Goal: Task Accomplishment & Management: Complete application form

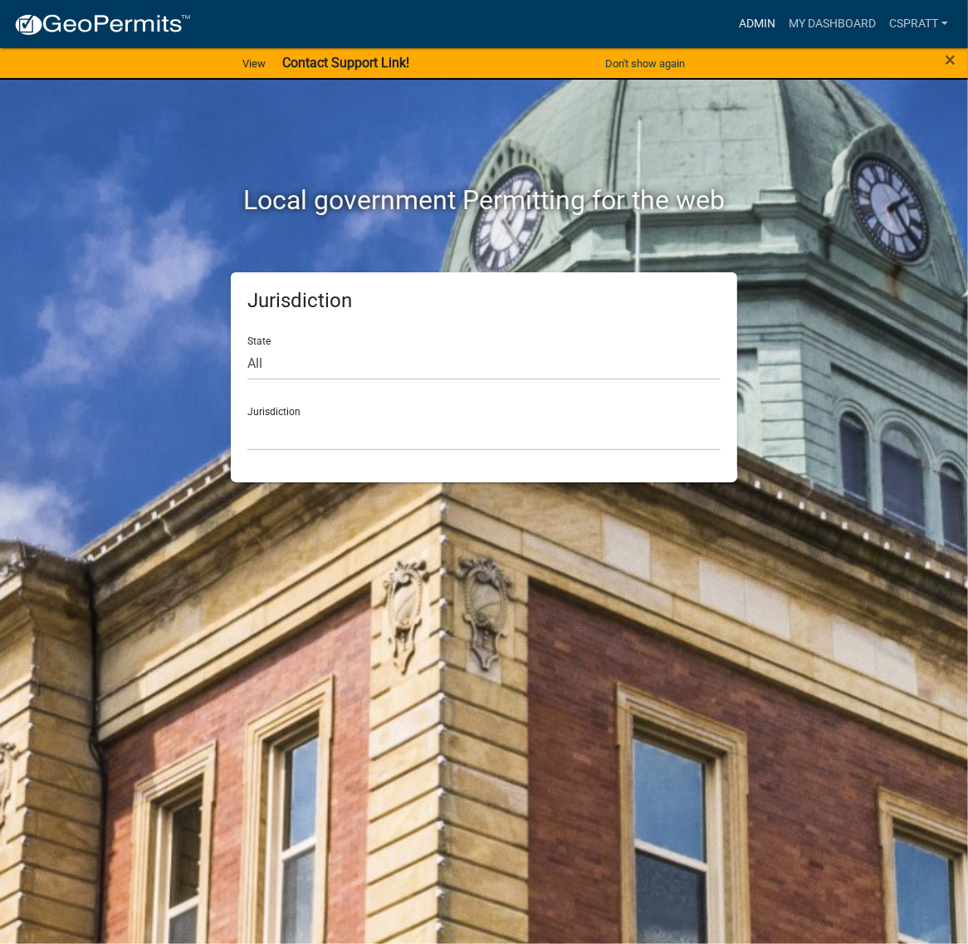
click at [732, 27] on link "Admin" at bounding box center [757, 24] width 50 height 32
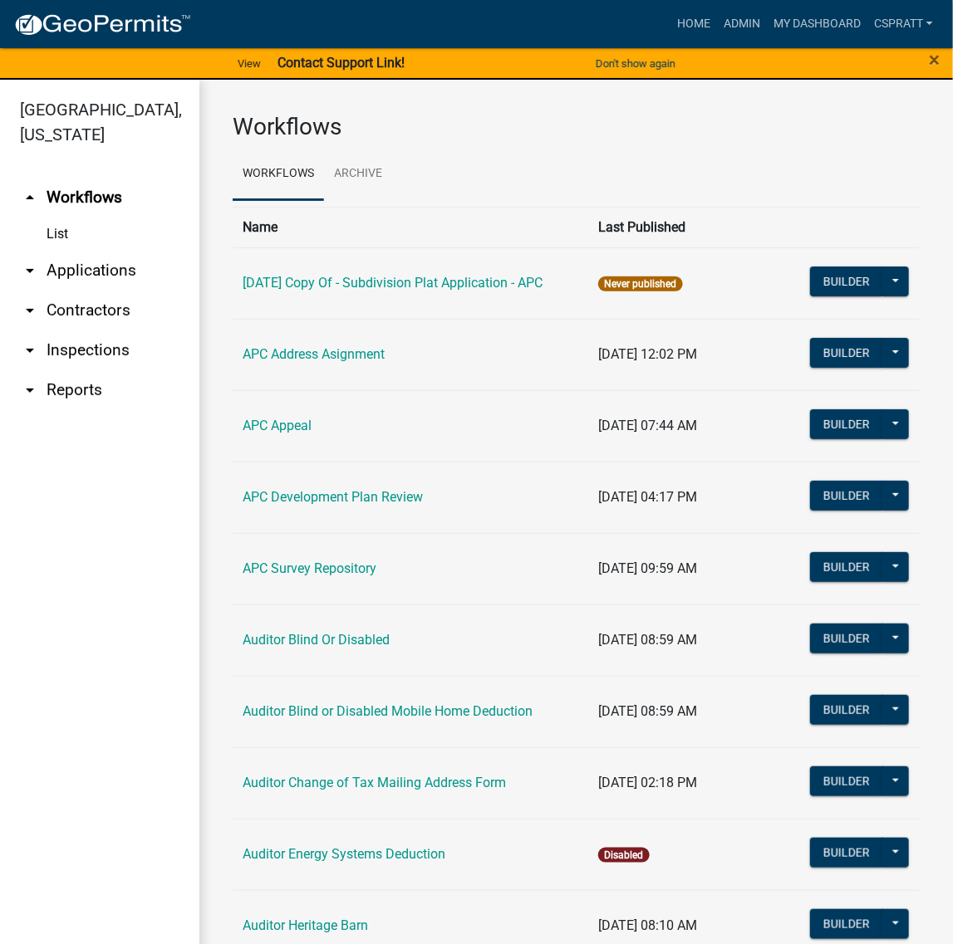
click at [130, 291] on link "arrow_drop_down Applications" at bounding box center [99, 271] width 199 height 40
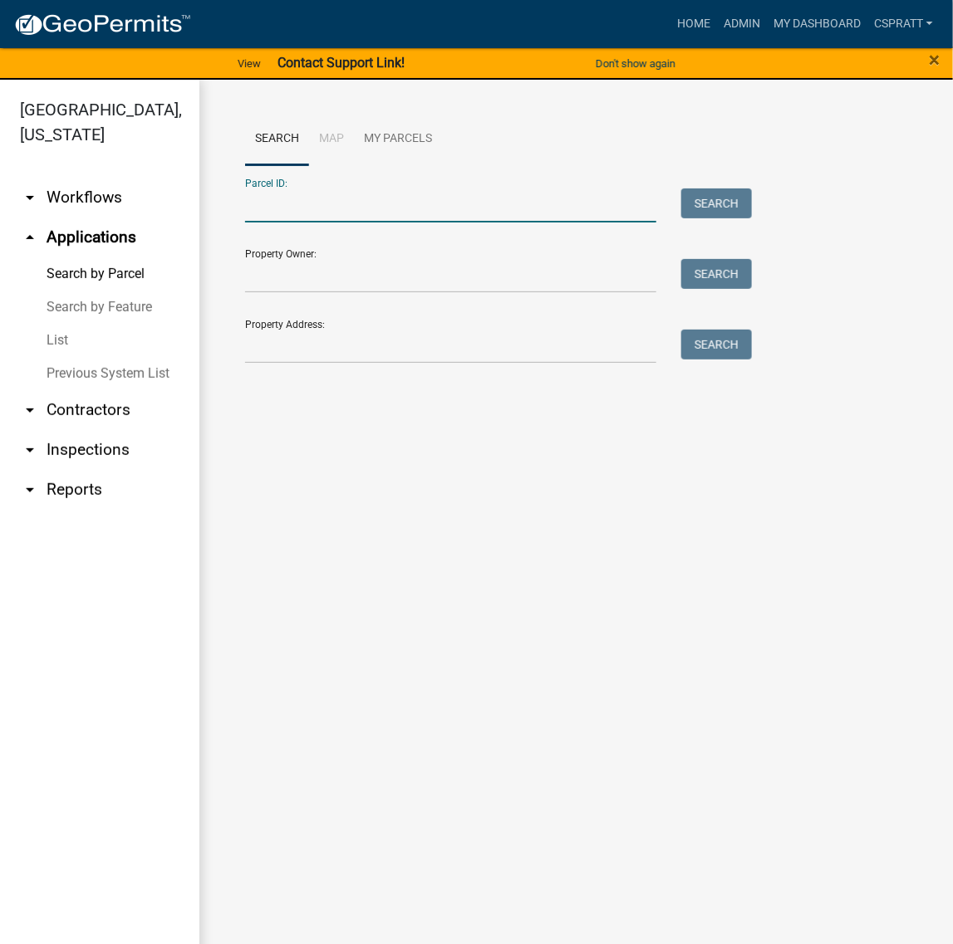
click at [292, 223] on input "Parcel ID:" at bounding box center [450, 206] width 411 height 34
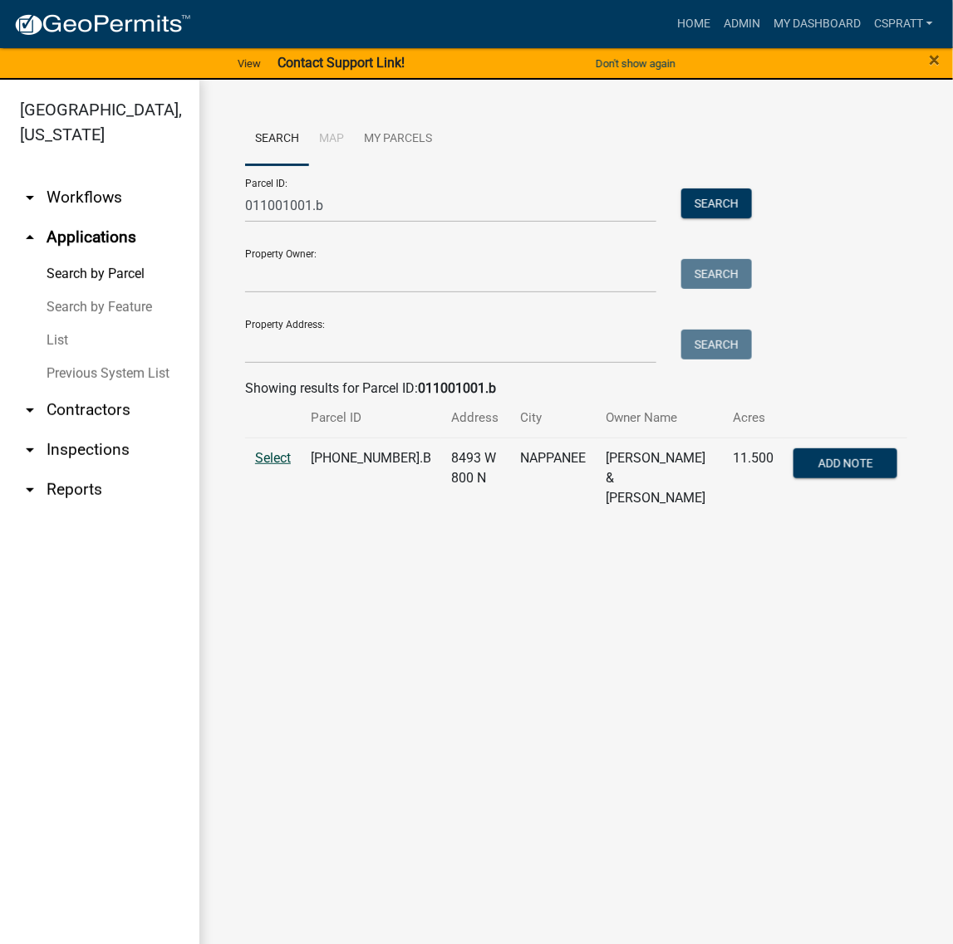
click at [287, 466] on span "Select" at bounding box center [273, 458] width 36 height 16
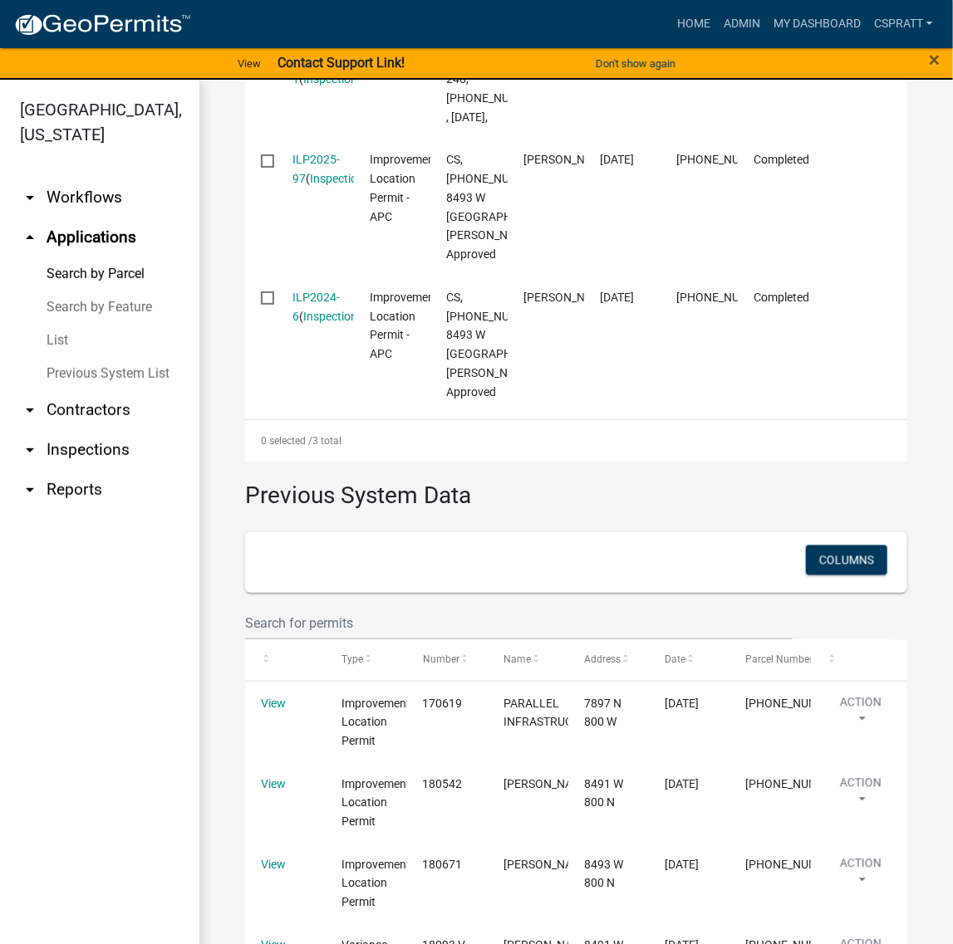
scroll to position [519, 0]
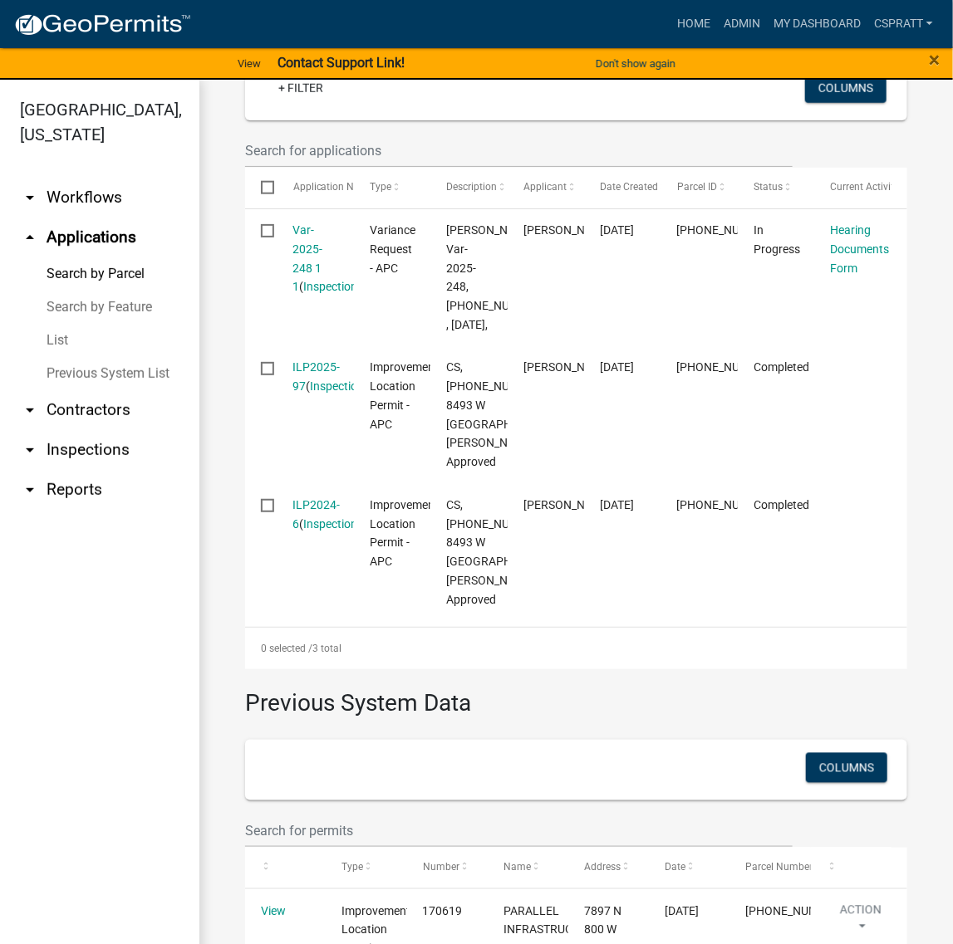
click at [112, 291] on link "Search by Parcel" at bounding box center [99, 273] width 199 height 33
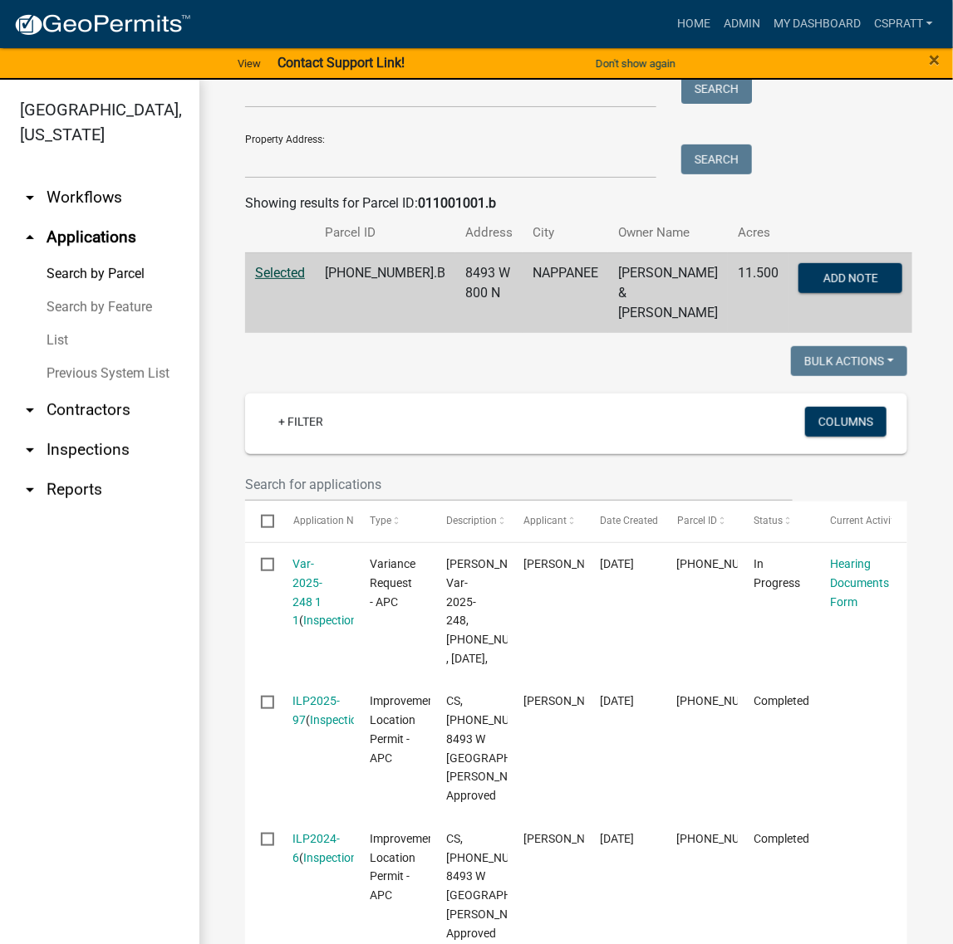
scroll to position [0, 0]
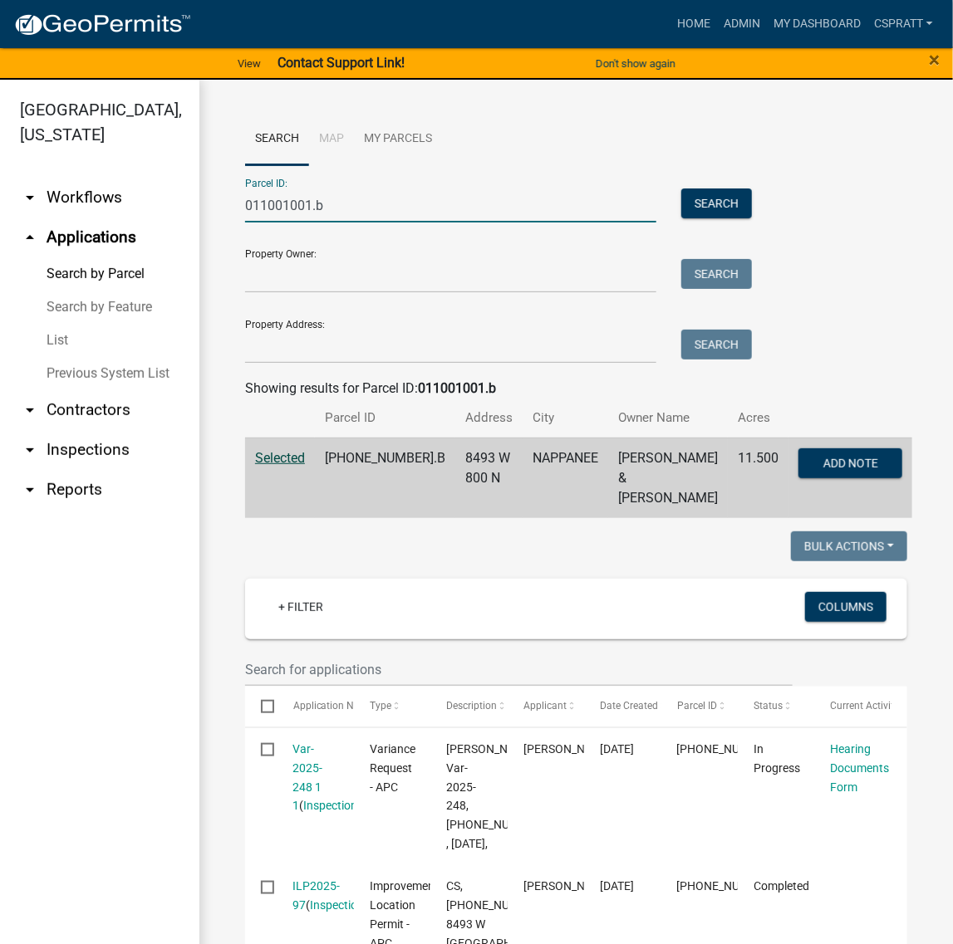
drag, startPoint x: 329, startPoint y: 233, endPoint x: 147, endPoint y: 231, distance: 181.9
click at [147, 231] on div "Kosciusko County, Indiana arrow_drop_down Workflows List arrow_drop_up Applicat…" at bounding box center [476, 522] width 953 height 884
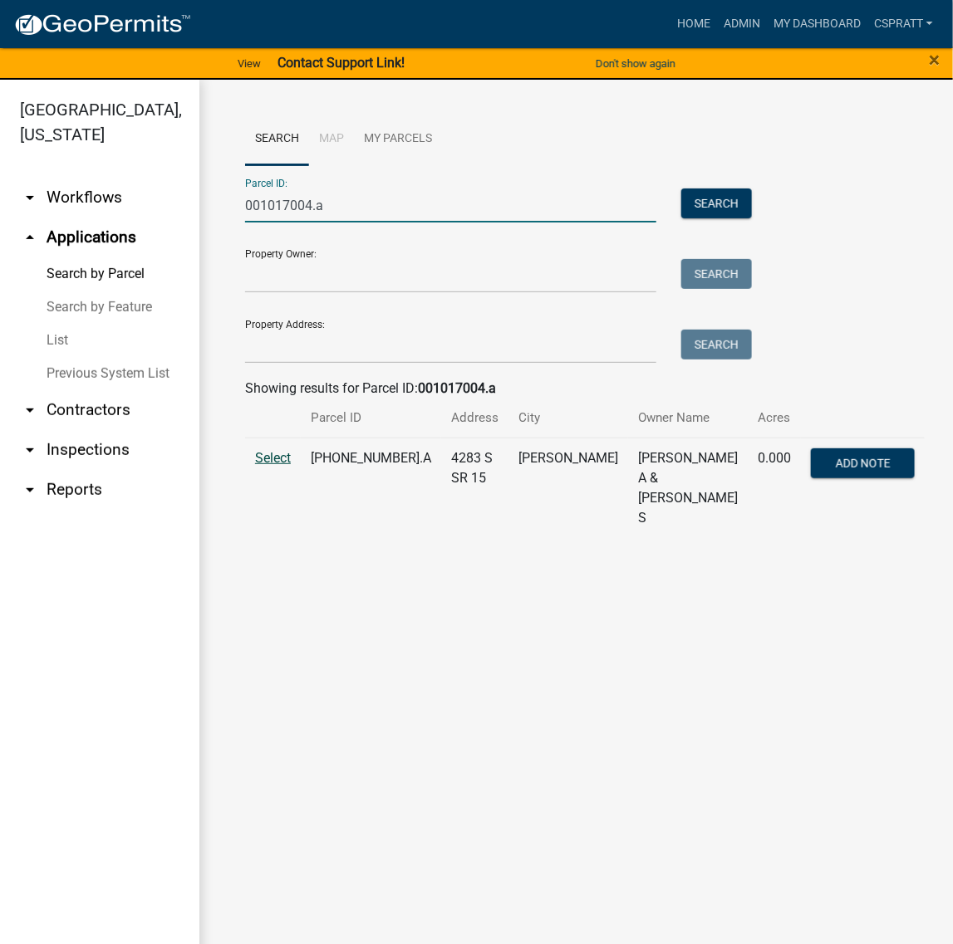
type input "001017004.a"
click at [267, 466] on span "Select" at bounding box center [273, 458] width 36 height 16
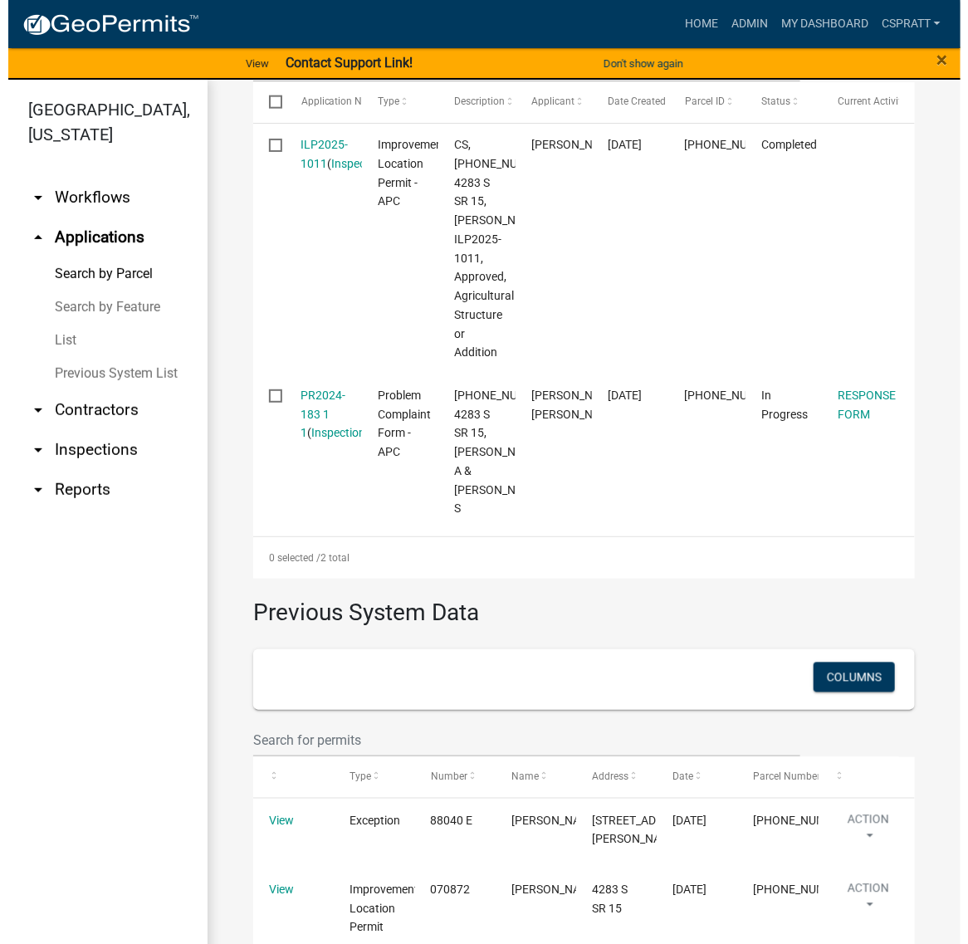
scroll to position [727, 0]
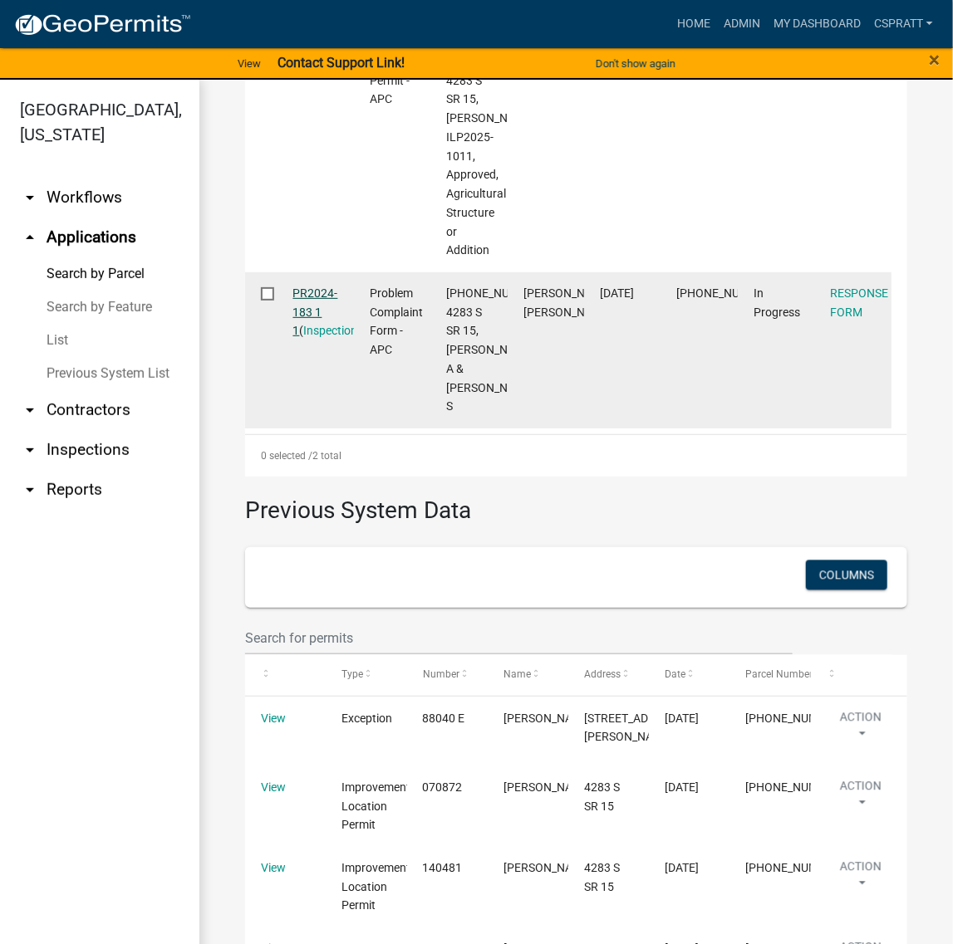
click at [328, 338] on link "PR2024-183 1 1" at bounding box center [315, 312] width 45 height 51
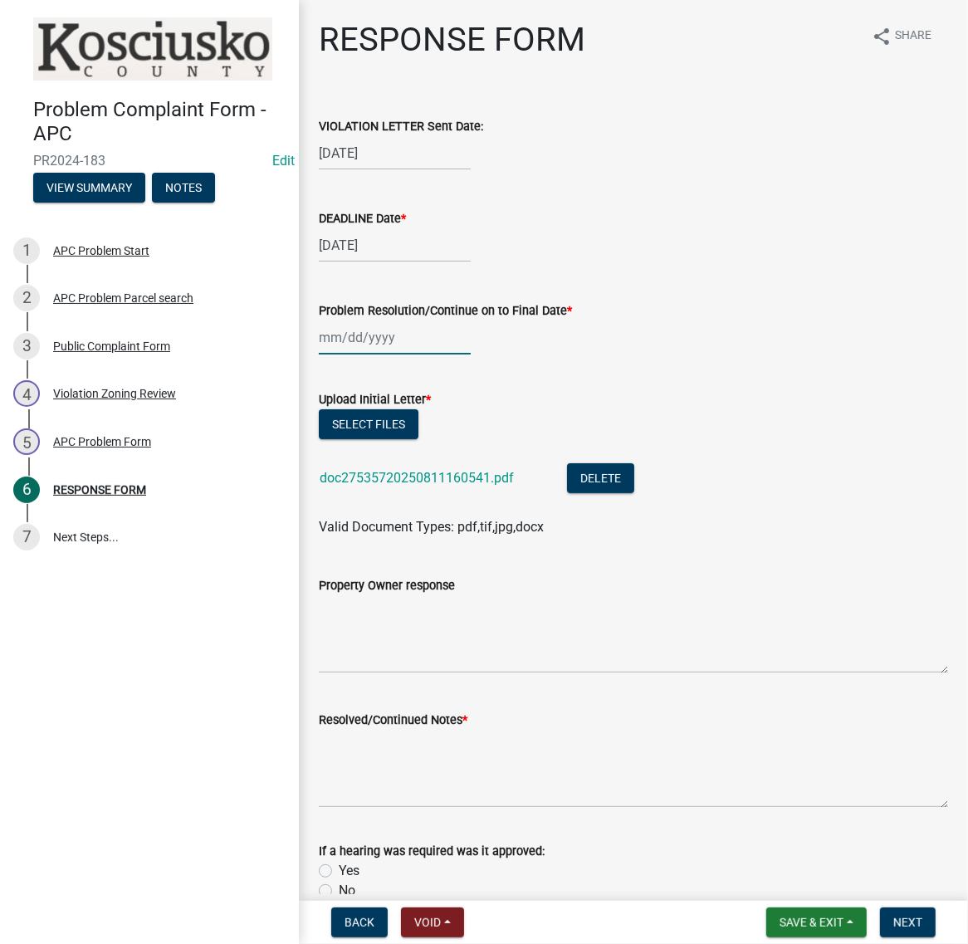
click at [382, 355] on div at bounding box center [395, 338] width 152 height 34
select select "9"
select select "2025"
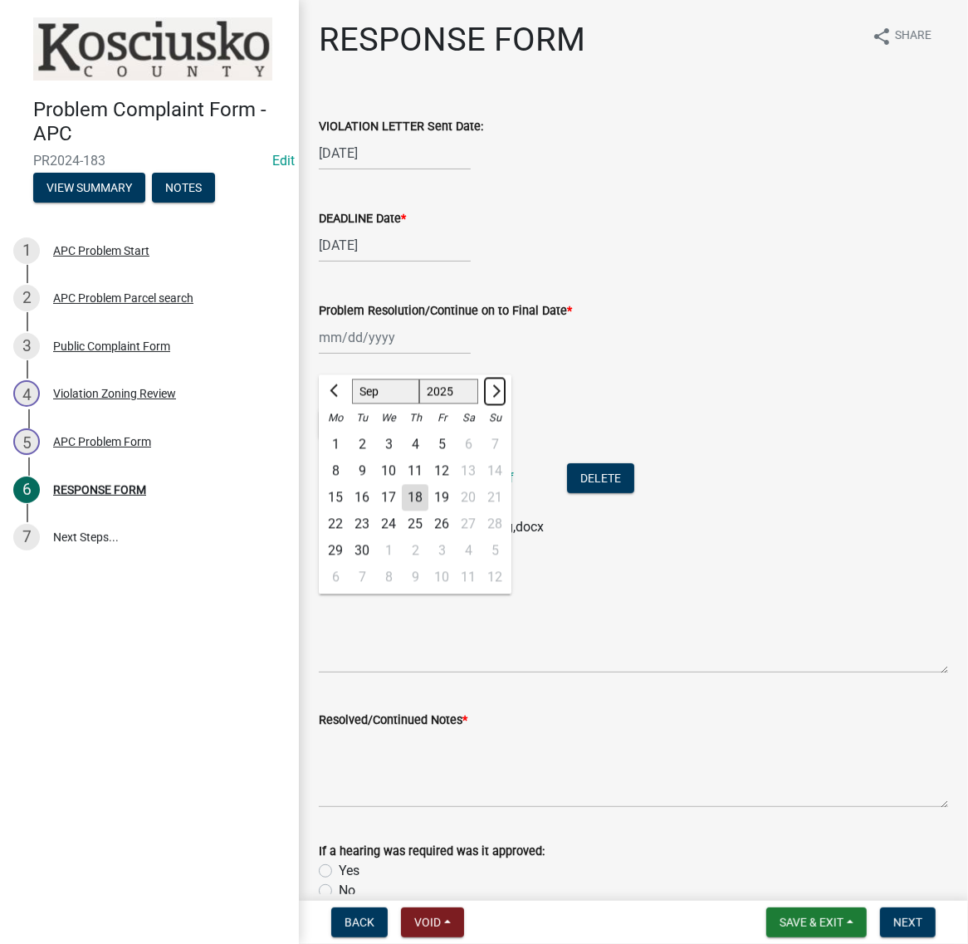
click at [501, 397] on span "Next month" at bounding box center [494, 390] width 12 height 12
select select "10"
click at [345, 512] on div "13" at bounding box center [335, 498] width 27 height 27
type input "10/13/2025"
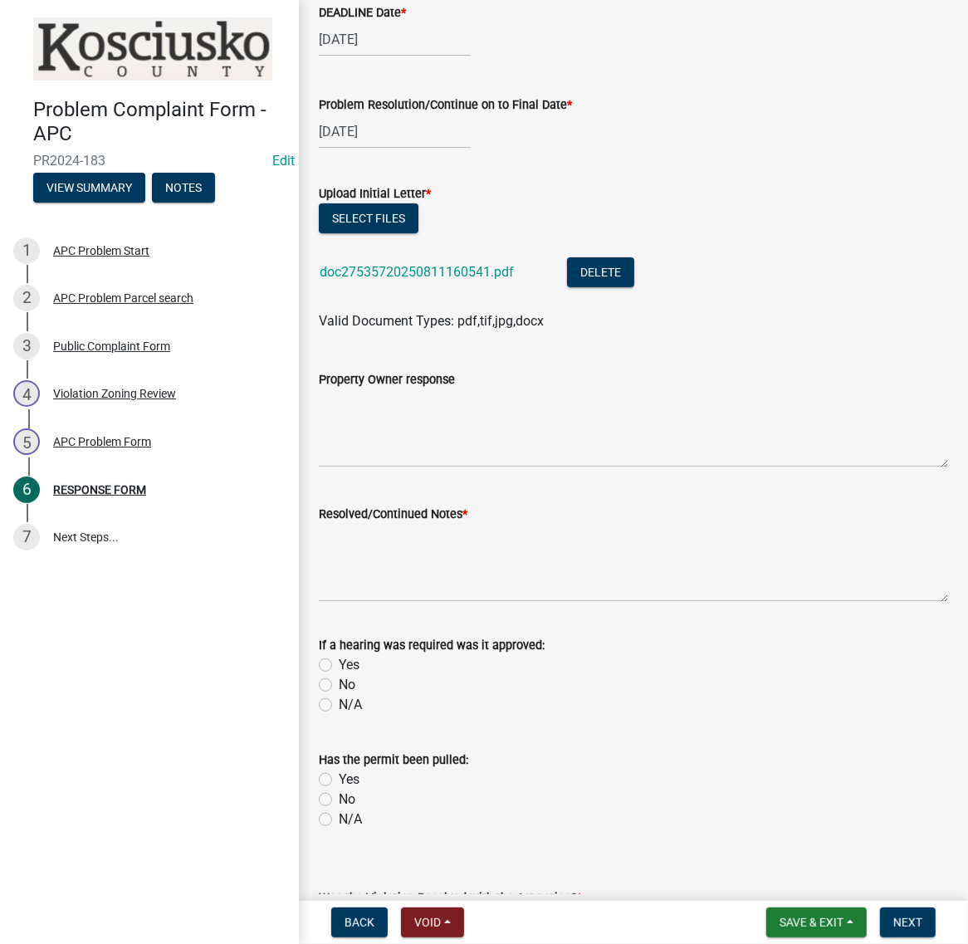
scroll to position [208, 0]
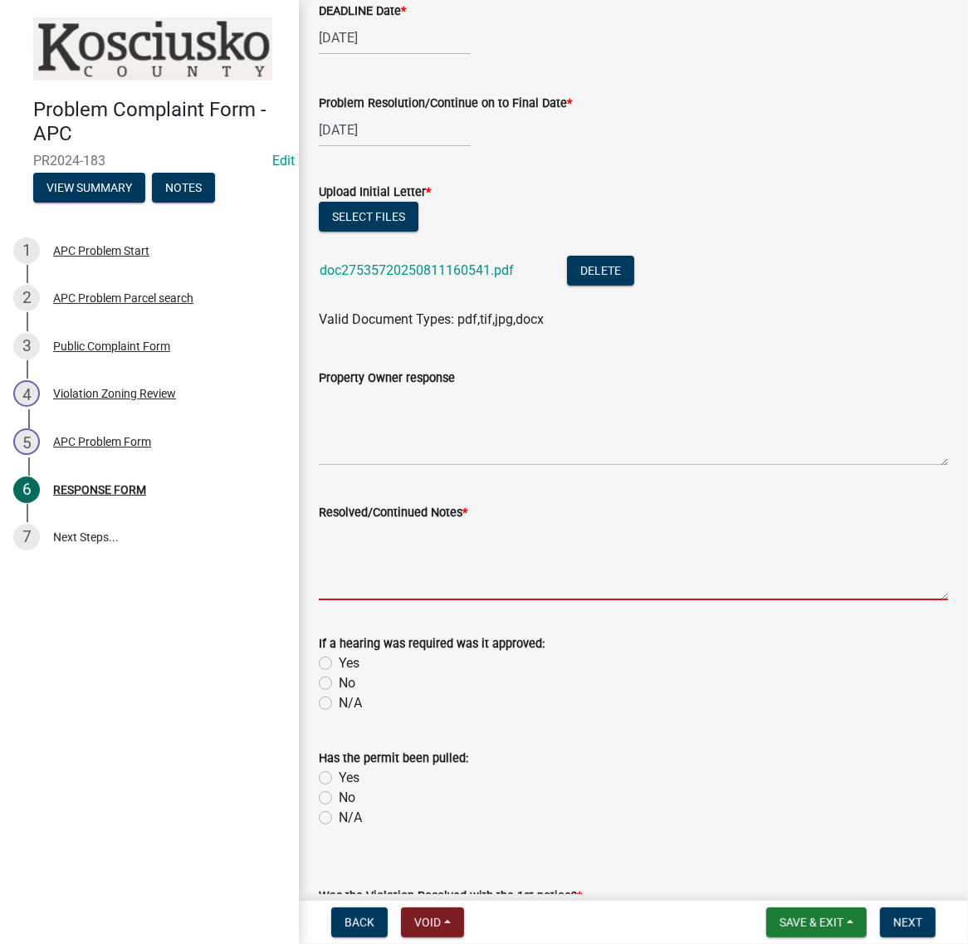
click at [388, 600] on textarea "Resolved/Continued Notes *" at bounding box center [633, 561] width 629 height 78
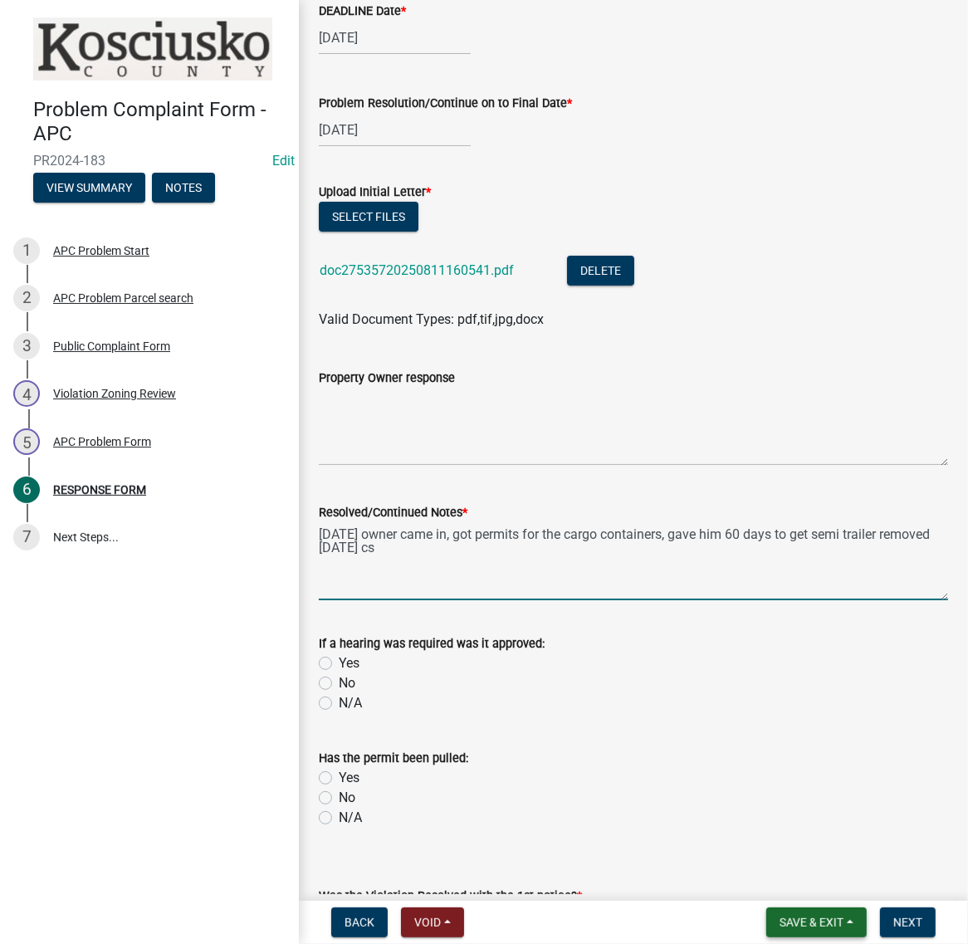
type textarea "8/13/25 owner came in, got permits for the cargo containers, gave him 60 days t…"
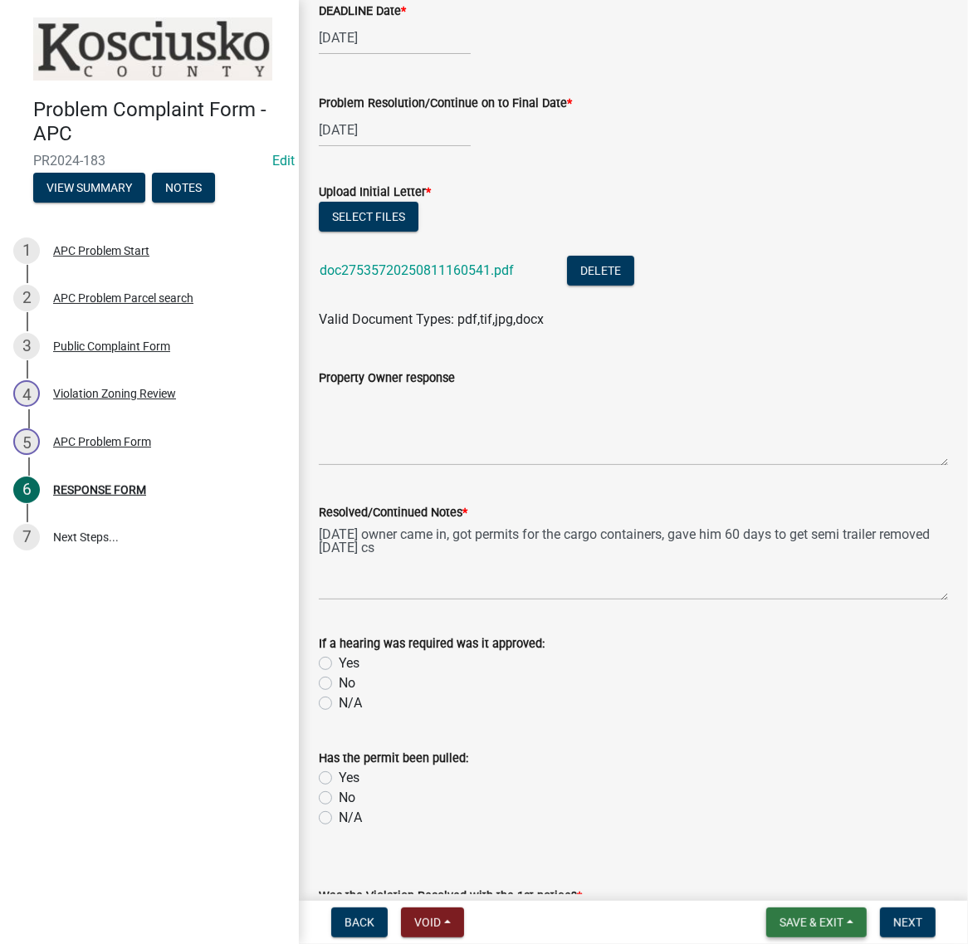
click at [807, 922] on span "Save & Exit" at bounding box center [812, 922] width 64 height 13
click at [766, 864] on button "Save & Exit" at bounding box center [800, 872] width 133 height 40
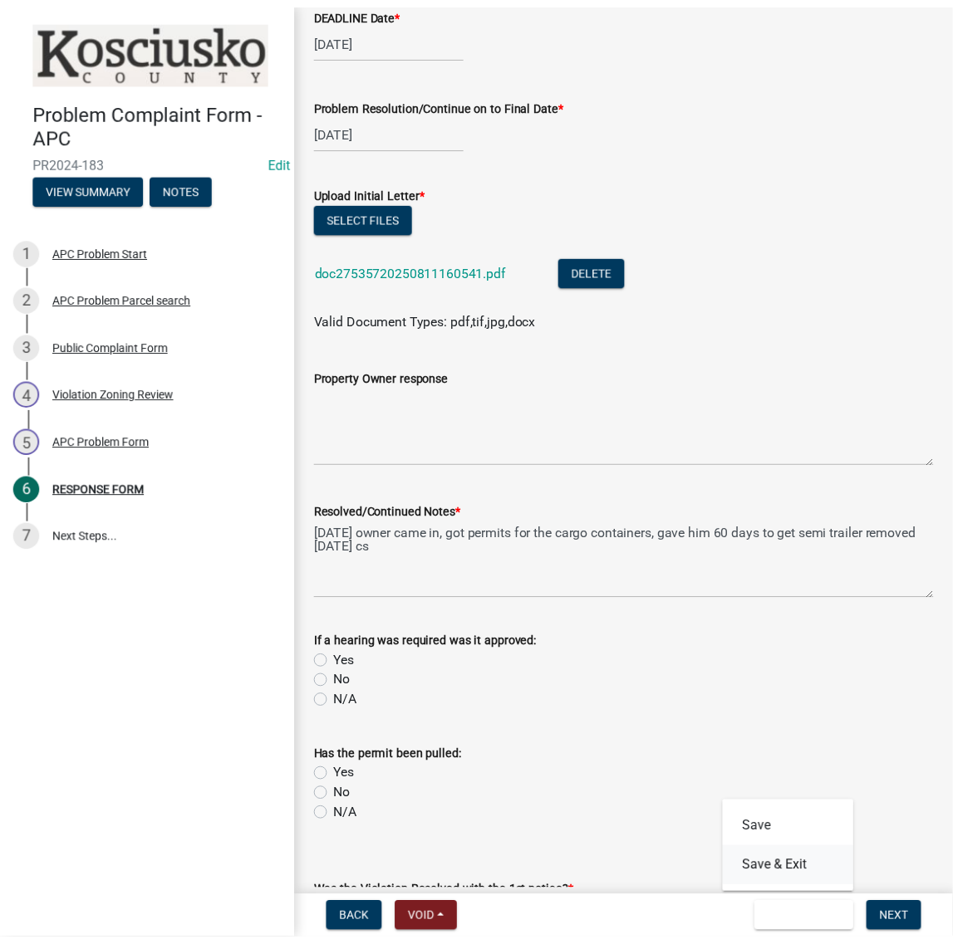
scroll to position [0, 0]
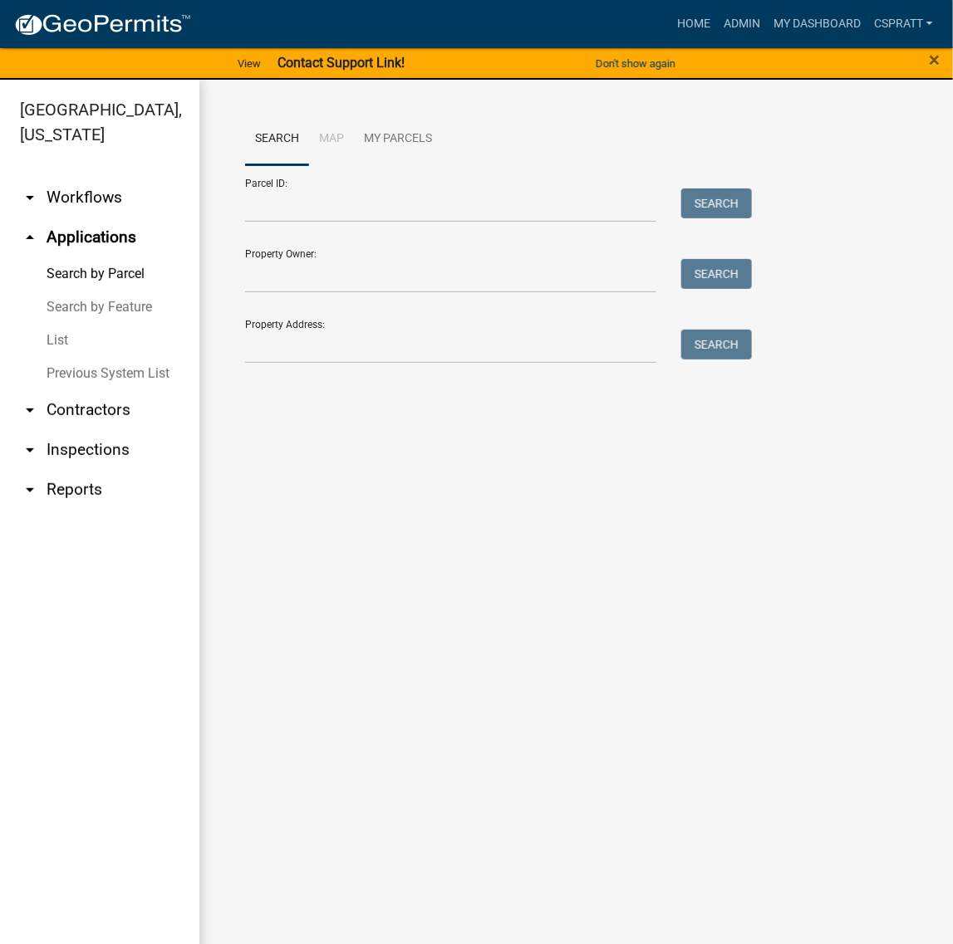
click at [66, 357] on link "List" at bounding box center [99, 340] width 199 height 33
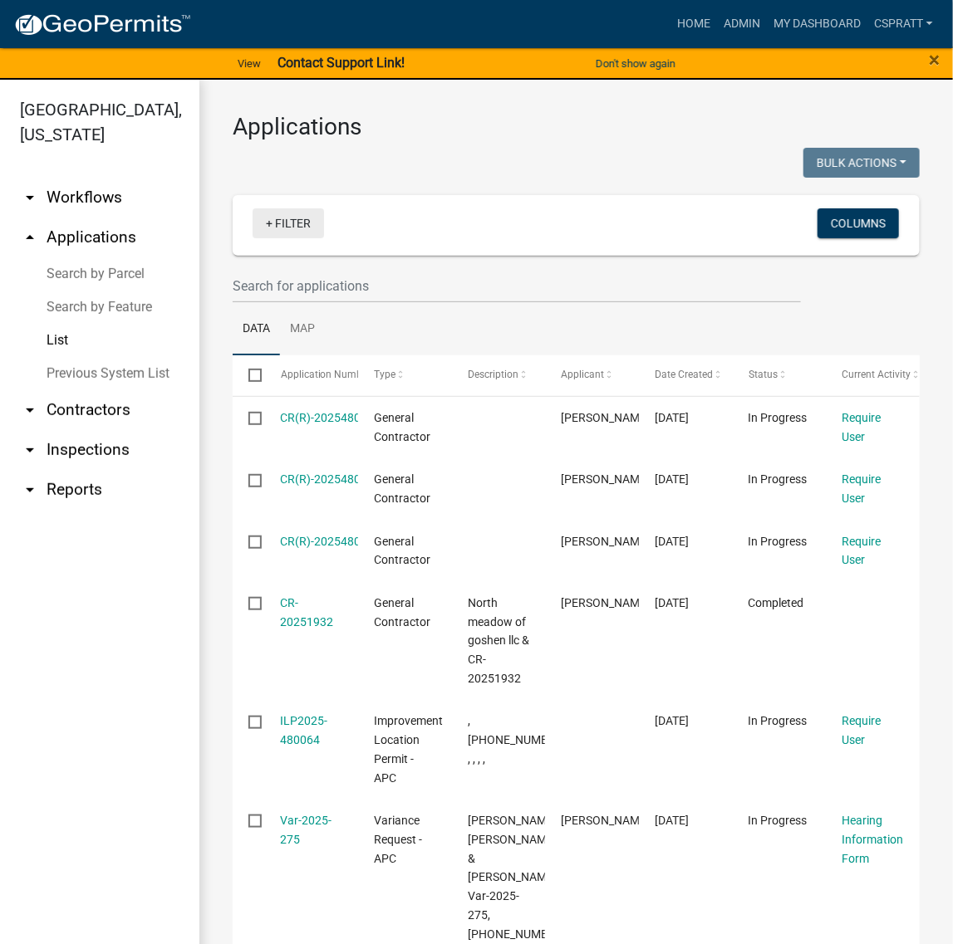
click at [324, 238] on link "+ Filter" at bounding box center [287, 223] width 71 height 30
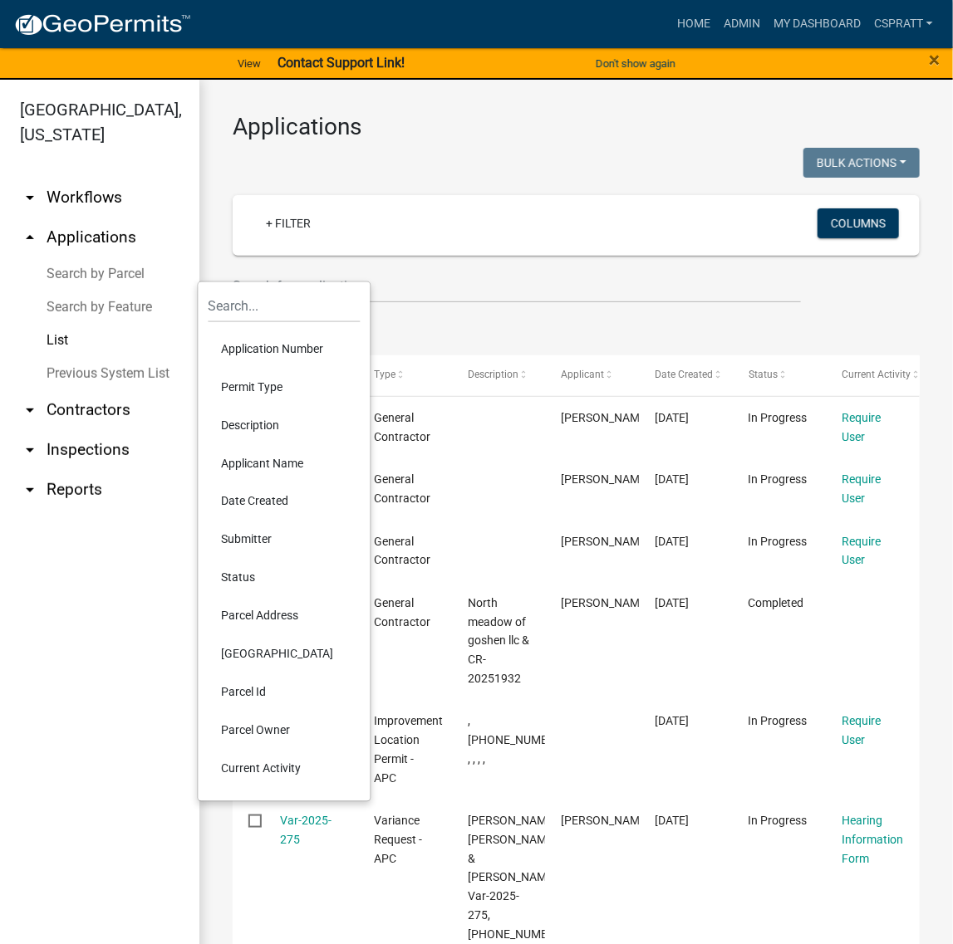
click at [295, 406] on li "Permit Type" at bounding box center [284, 387] width 152 height 38
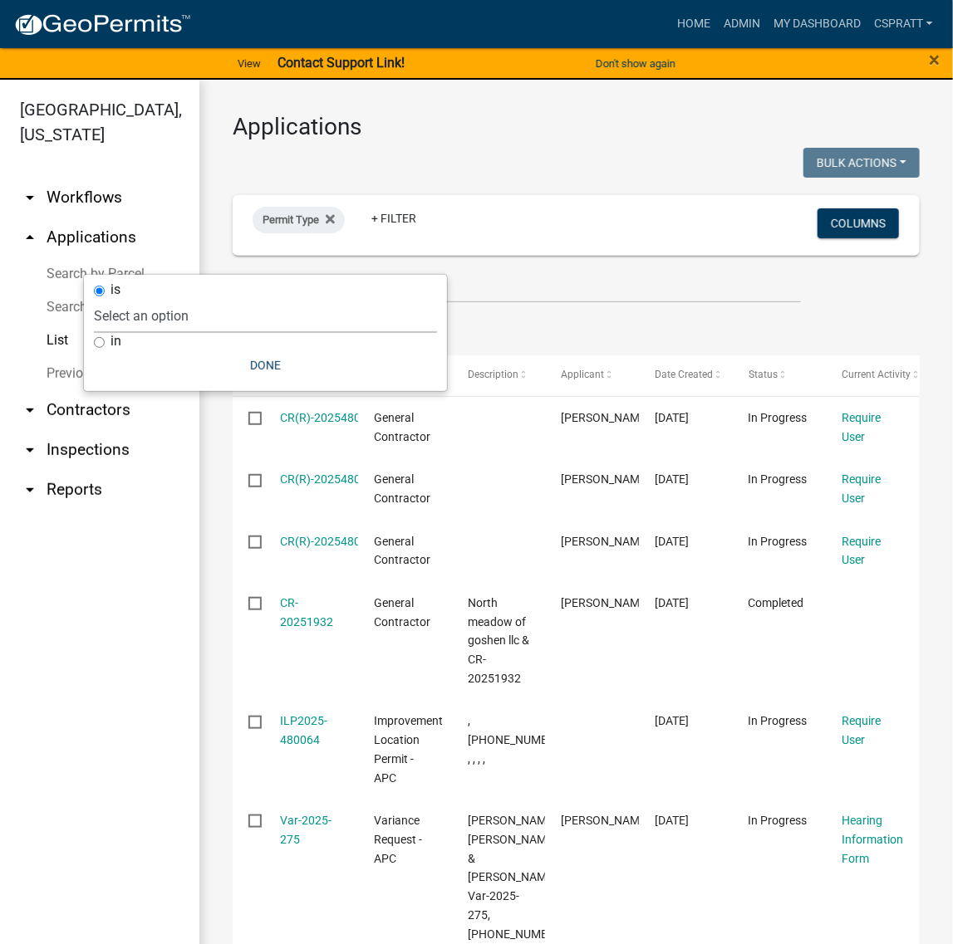
click at [287, 309] on select "Select an option 6 27 2024 Copy Of - Subdivision Plat Application - APC APC Add…" at bounding box center [265, 316] width 343 height 34
select select "a2c991f8-68ce-43d3-971c-57015753063b"
click at [189, 305] on select "Select an option 6 27 2024 Copy Of - Subdivision Plat Application - APC APC Add…" at bounding box center [265, 316] width 343 height 34
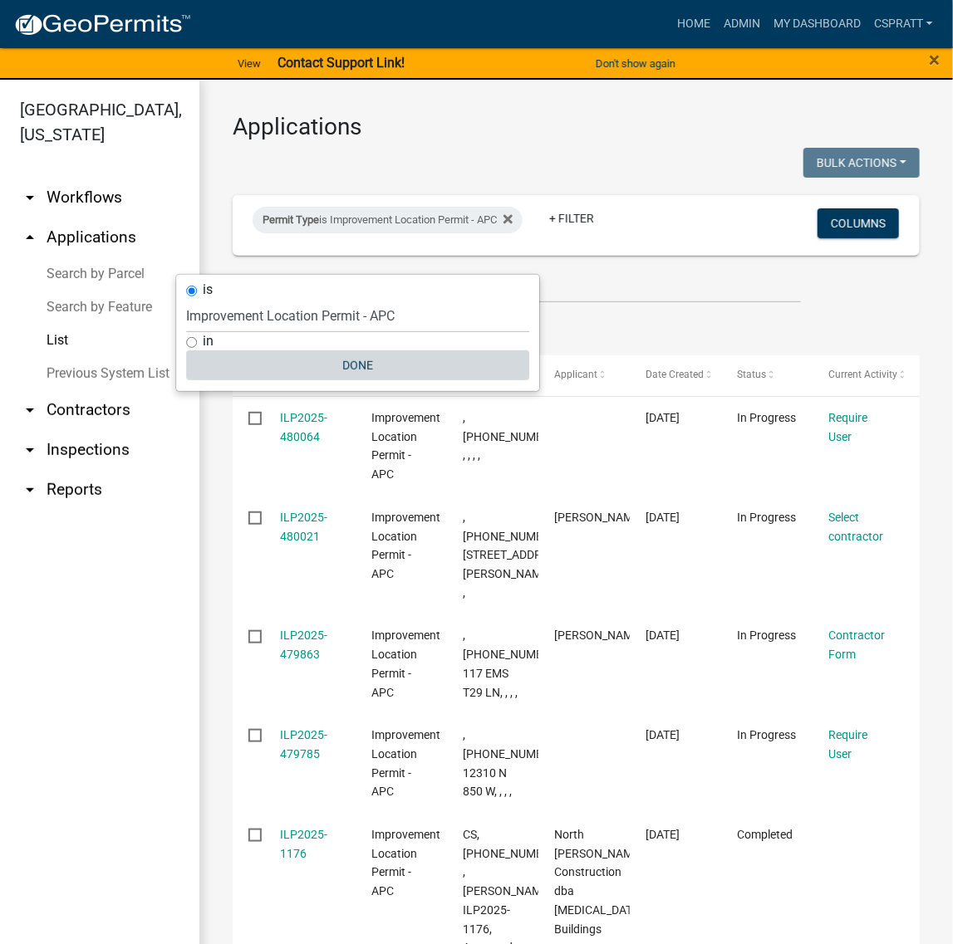
click at [399, 380] on button "Done" at bounding box center [357, 365] width 343 height 30
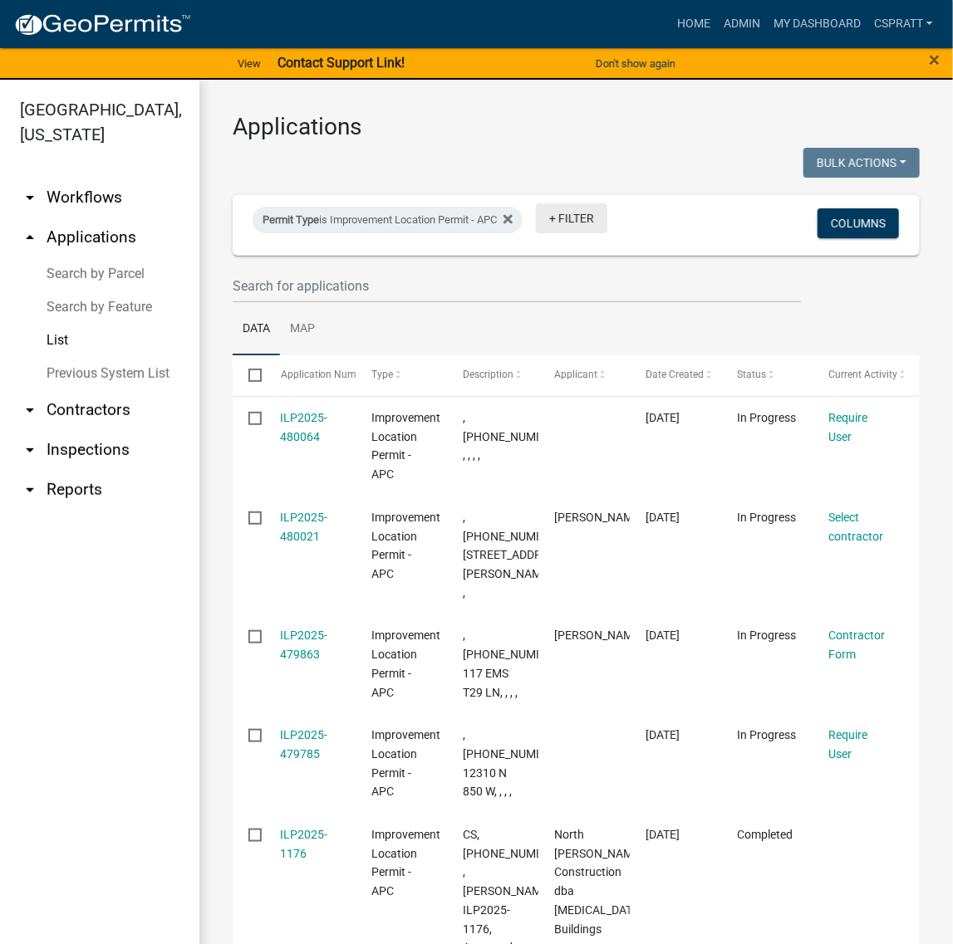
click at [583, 233] on link "+ Filter" at bounding box center [571, 218] width 71 height 30
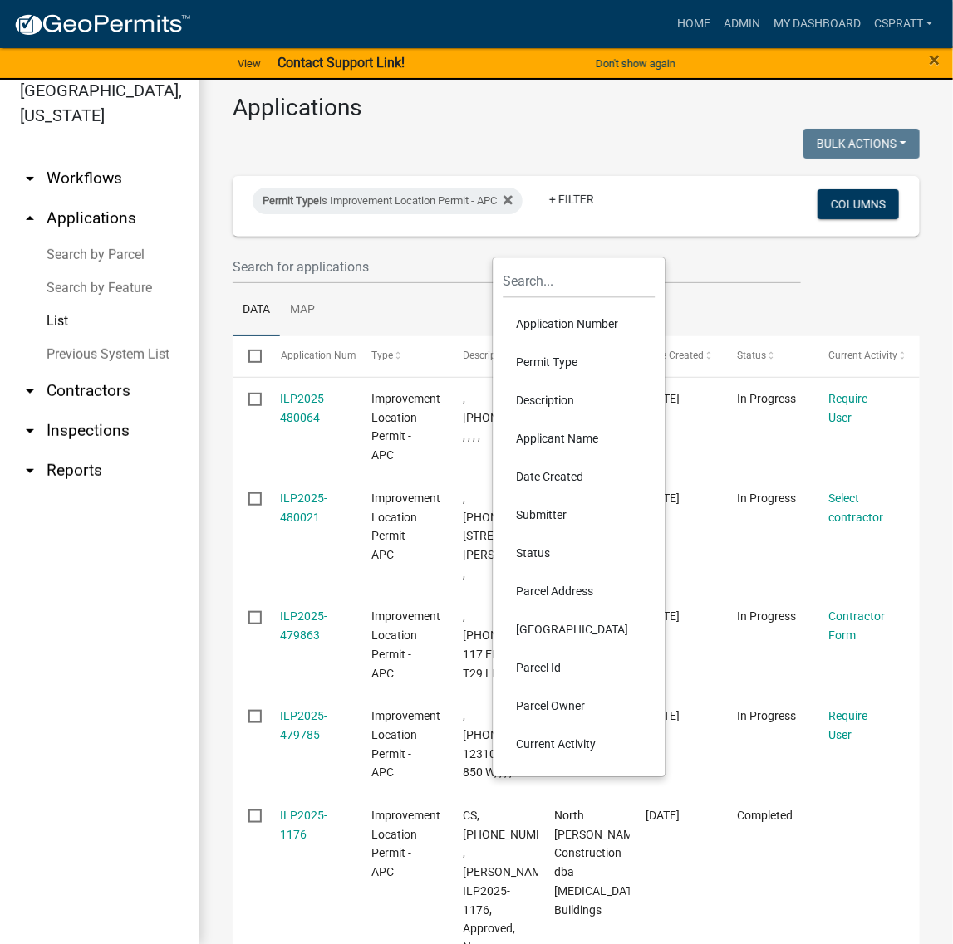
scroll to position [25, 0]
click at [552, 572] on li "Status" at bounding box center [579, 553] width 152 height 38
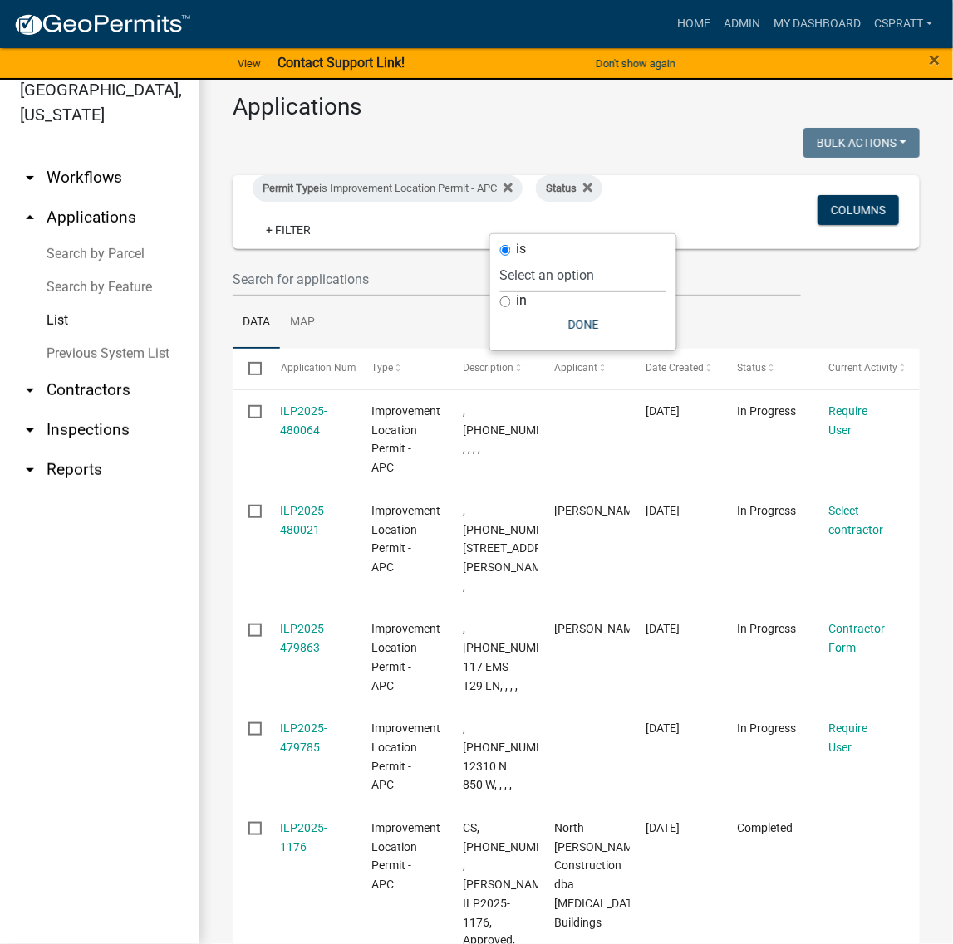
click at [579, 279] on select "Select an option Not Started In Progress Completed Expired Locked Withdrawn Voi…" at bounding box center [583, 275] width 166 height 34
select select "1"
click at [500, 292] on select "Select an option Not Started In Progress Completed Expired Locked Withdrawn Voi…" at bounding box center [583, 275] width 166 height 34
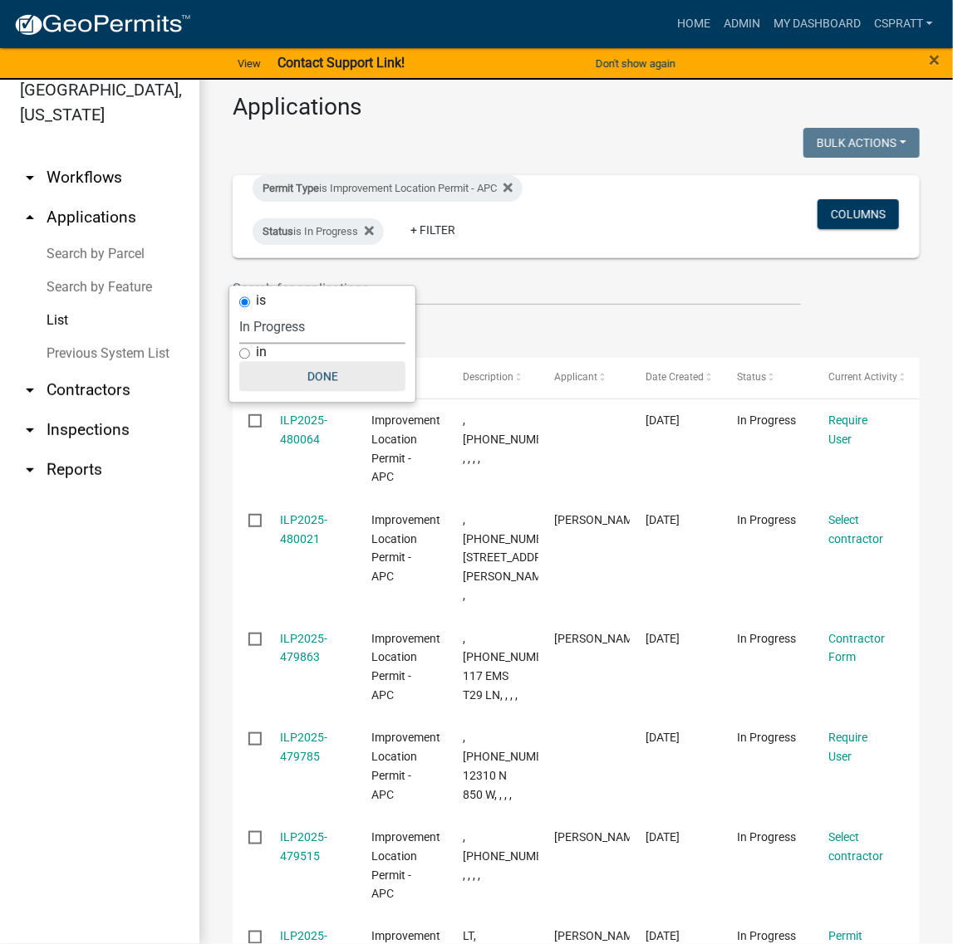
click at [321, 392] on button "Done" at bounding box center [322, 377] width 166 height 30
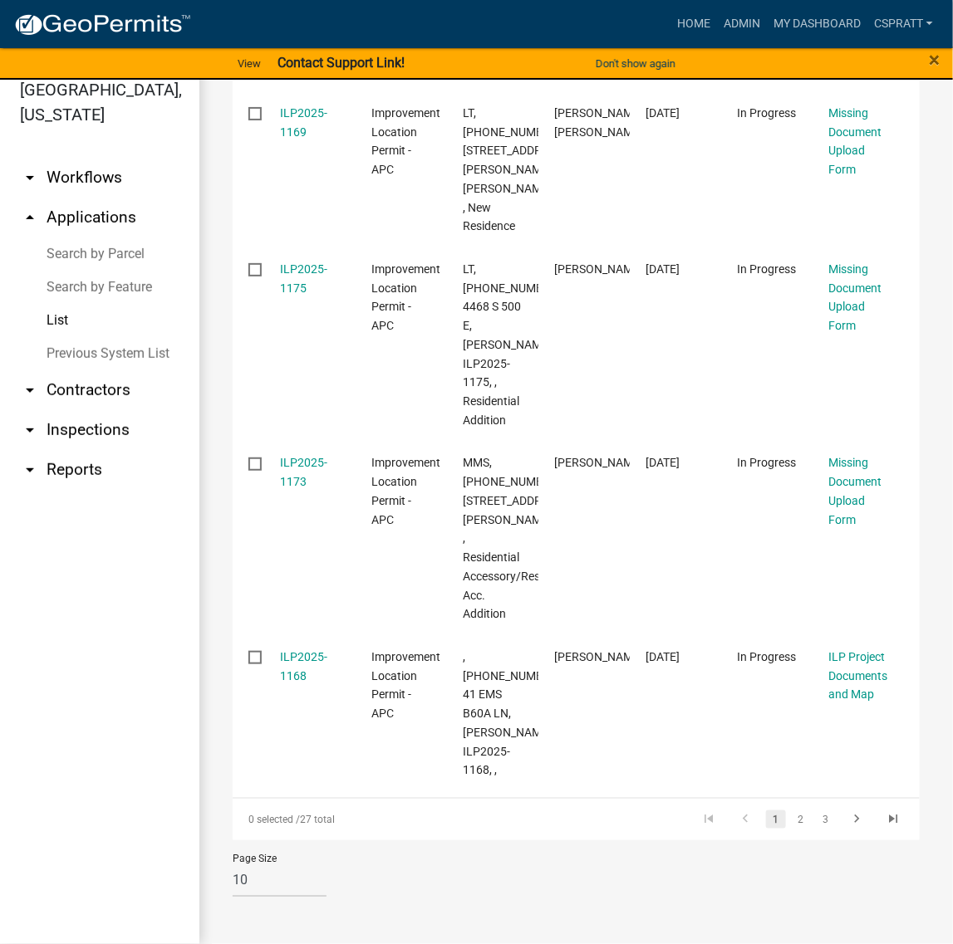
scroll to position [1435, 0]
click at [791, 811] on link "2" at bounding box center [801, 820] width 20 height 18
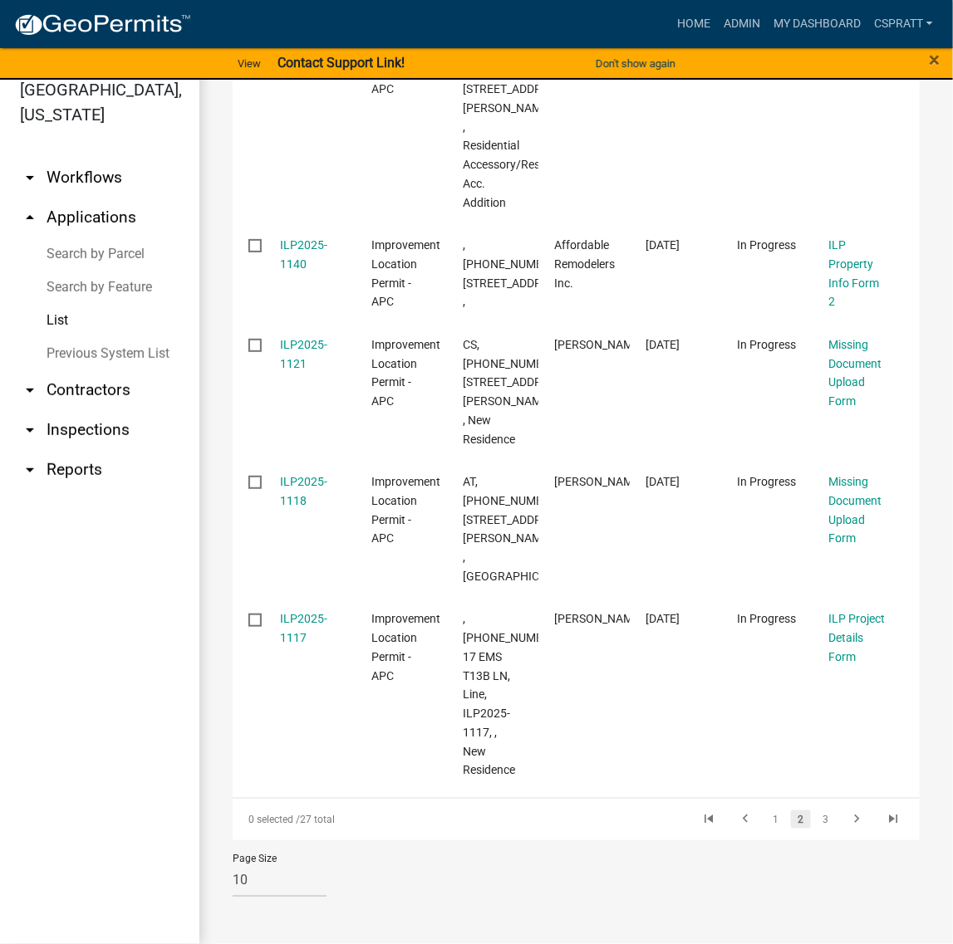
scroll to position [1775, 0]
click at [815, 811] on link "3" at bounding box center [825, 820] width 20 height 18
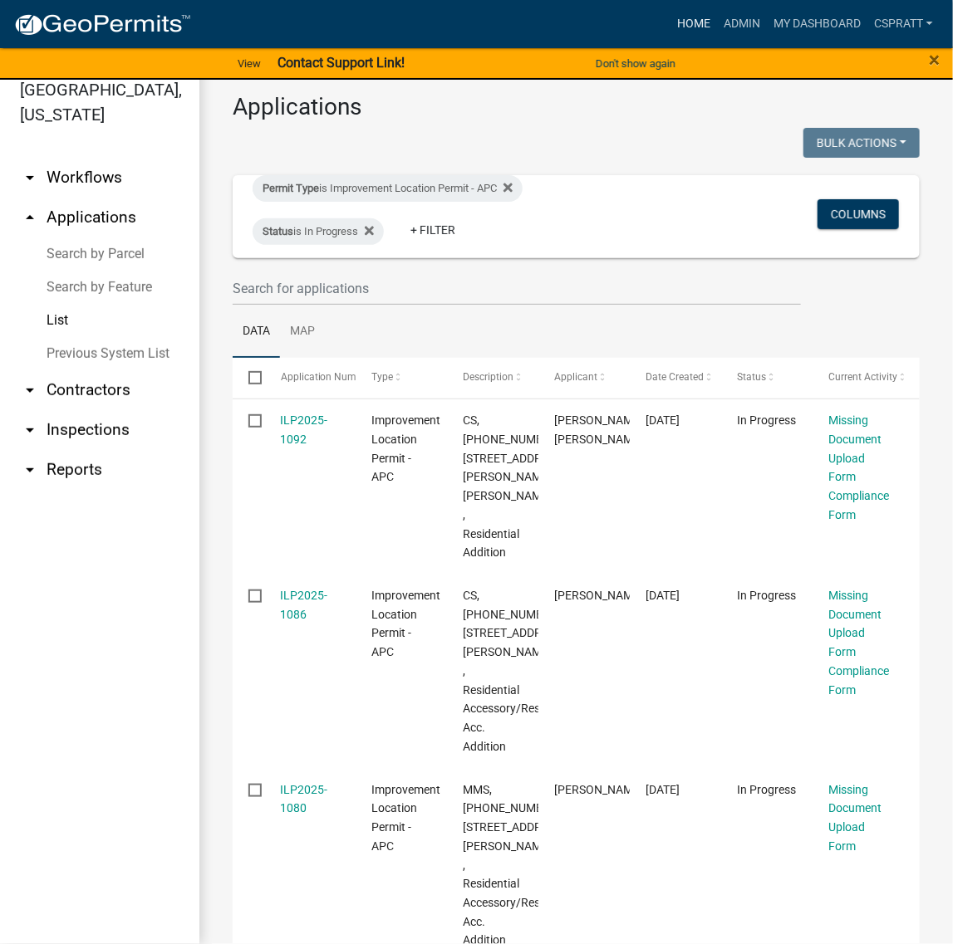
click at [670, 15] on link "Home" at bounding box center [693, 24] width 47 height 32
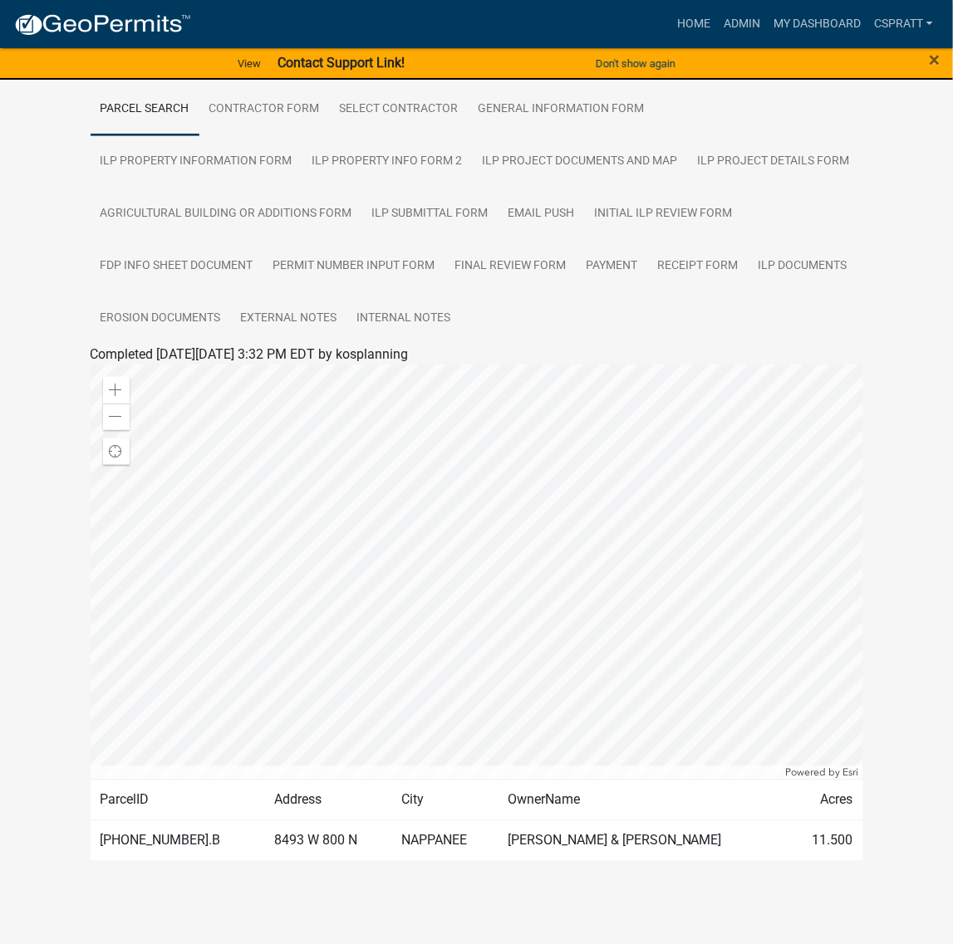
scroll to position [104, 0]
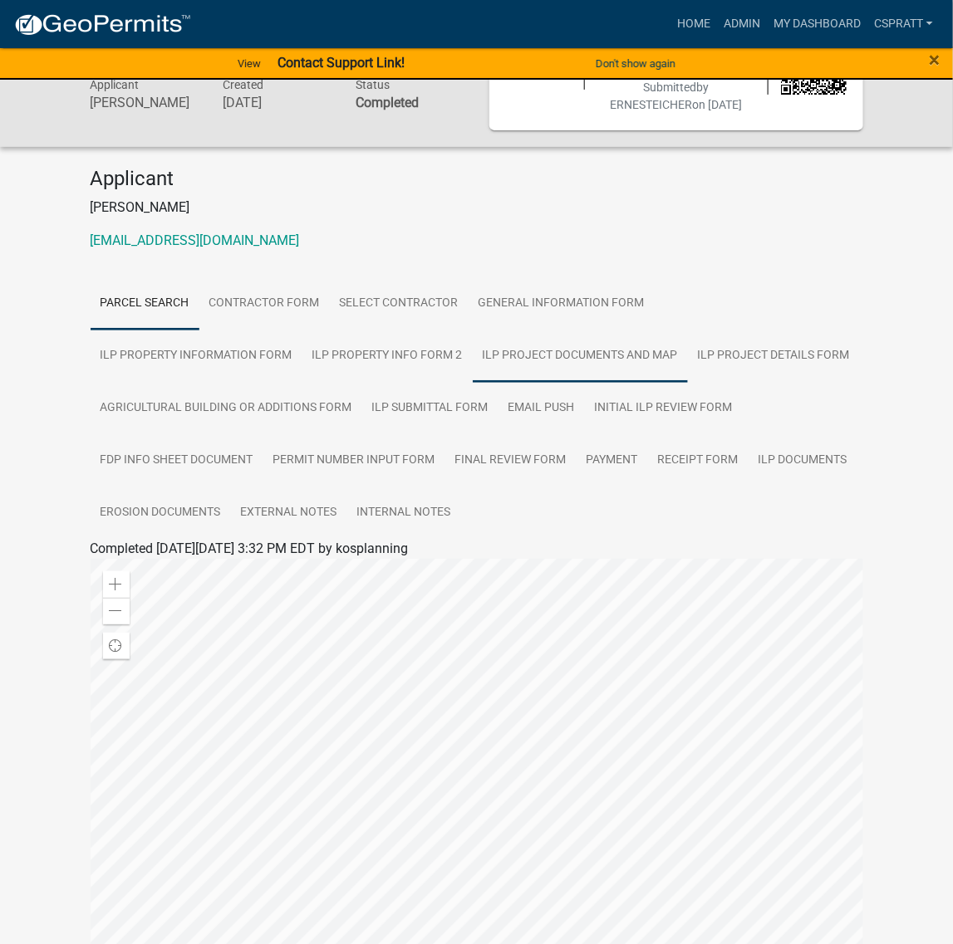
click at [688, 383] on link "ILP Project Documents and Map" at bounding box center [580, 356] width 215 height 53
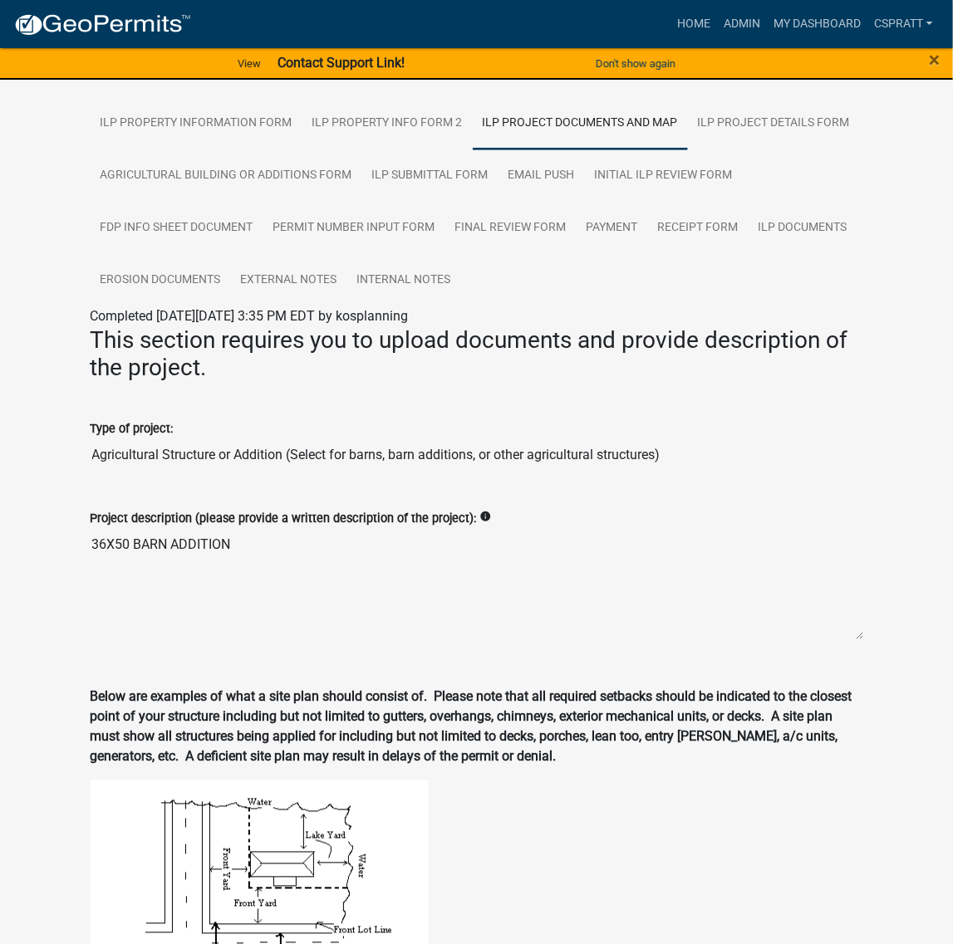
scroll to position [415, 0]
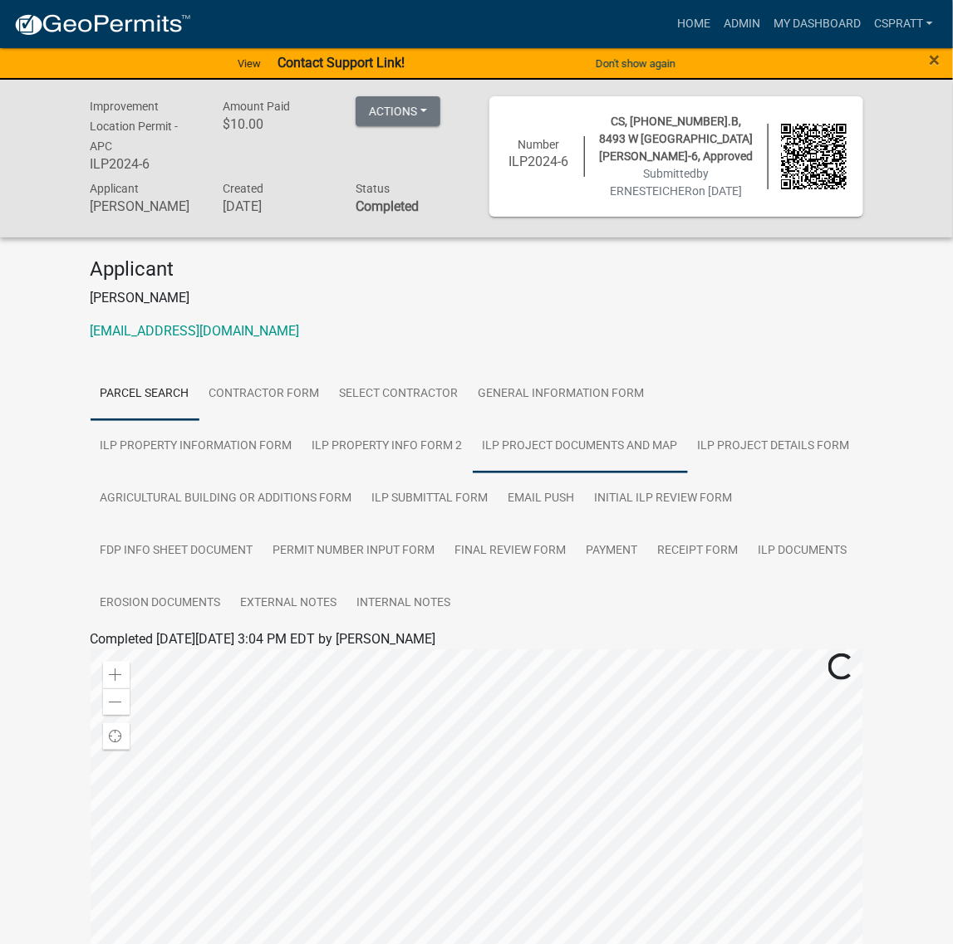
click at [688, 473] on link "ILP Project Documents and Map" at bounding box center [580, 446] width 215 height 53
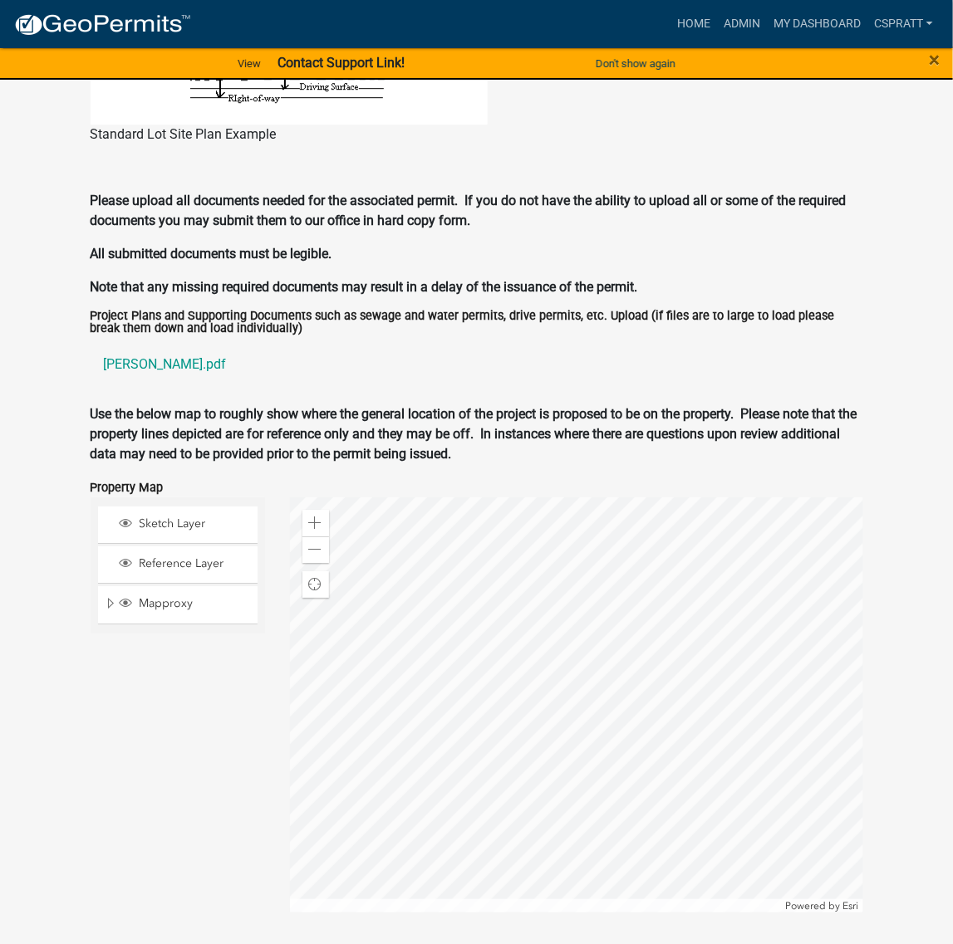
scroll to position [1661, 0]
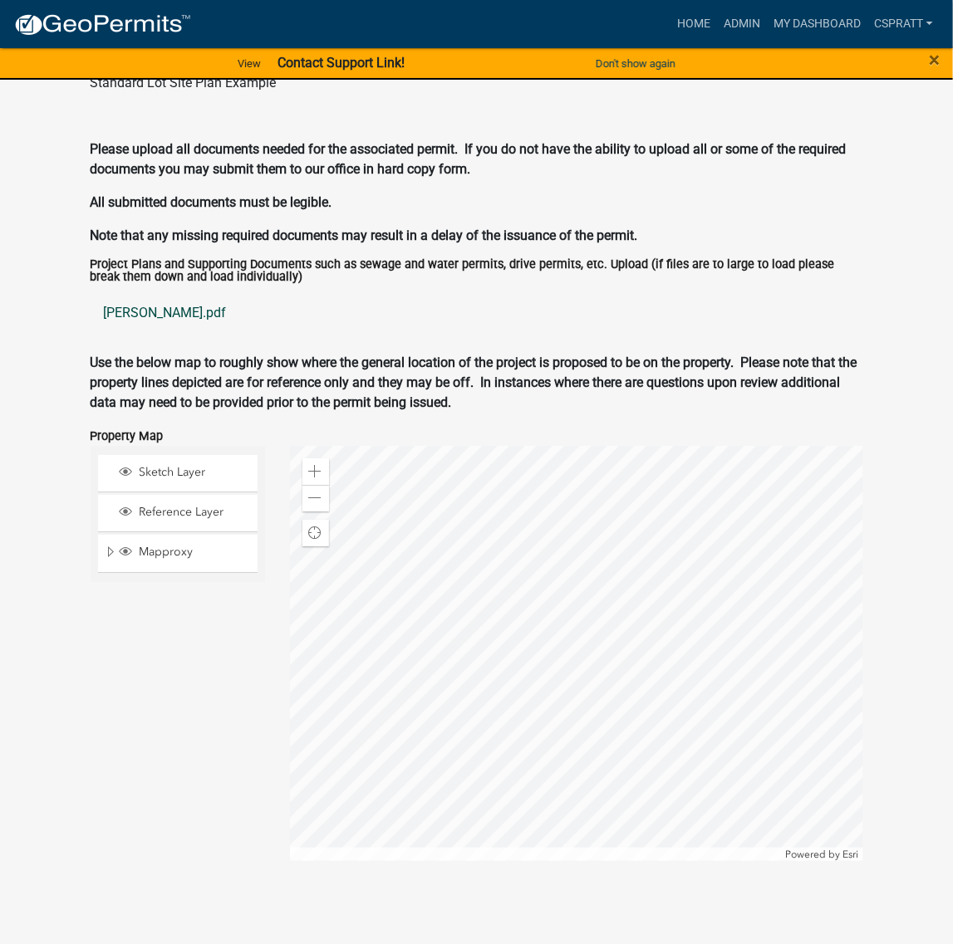
click at [155, 333] on link "eicher.pdf" at bounding box center [477, 313] width 772 height 40
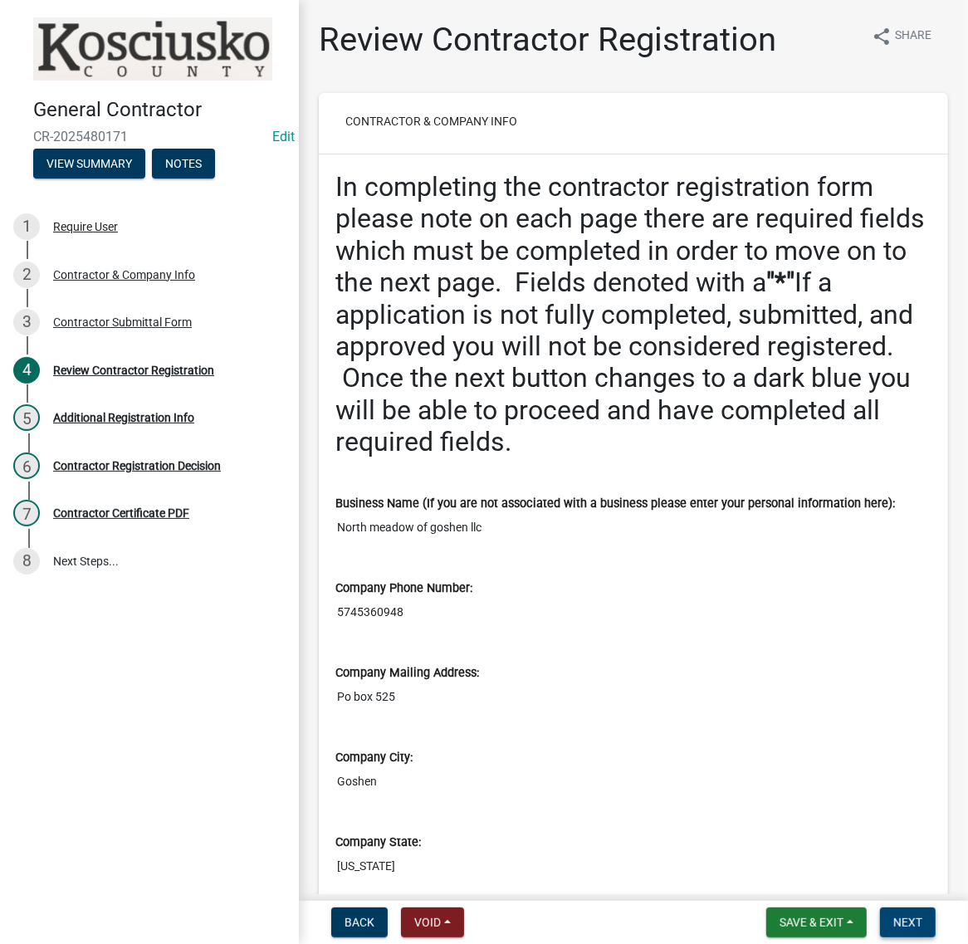
click at [894, 930] on button "Next" at bounding box center [908, 923] width 56 height 30
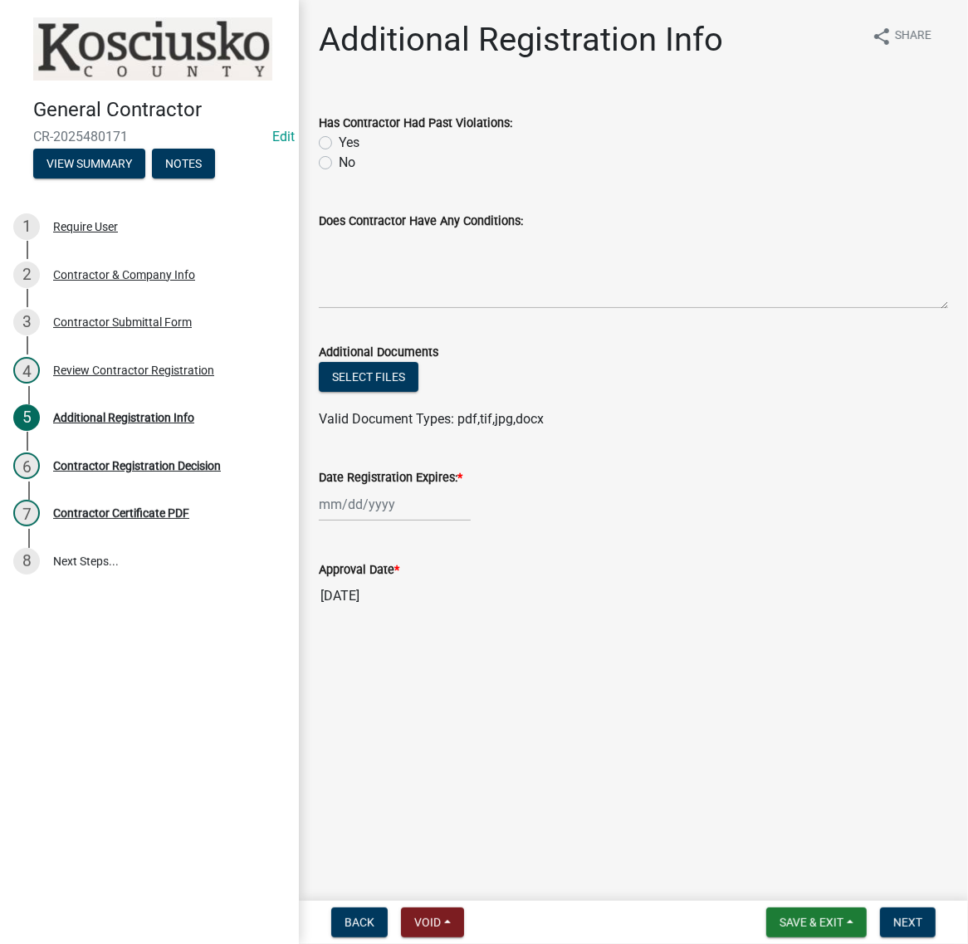
click at [339, 173] on label "No" at bounding box center [347, 163] width 17 height 20
click at [339, 164] on input "No" at bounding box center [344, 158] width 11 height 11
radio input "true"
click at [399, 309] on textarea "Does Contractor Have Any Conditions:" at bounding box center [633, 270] width 629 height 78
type textarea "none"
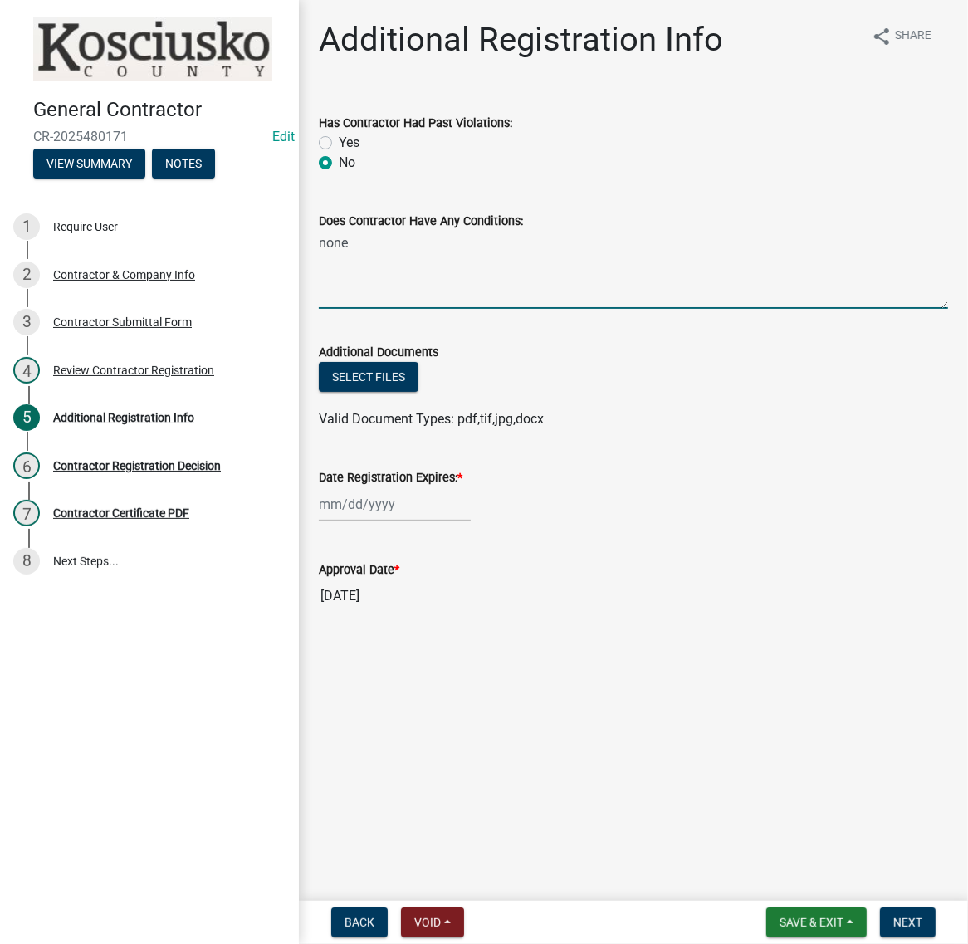
click at [380, 522] on div at bounding box center [395, 504] width 152 height 34
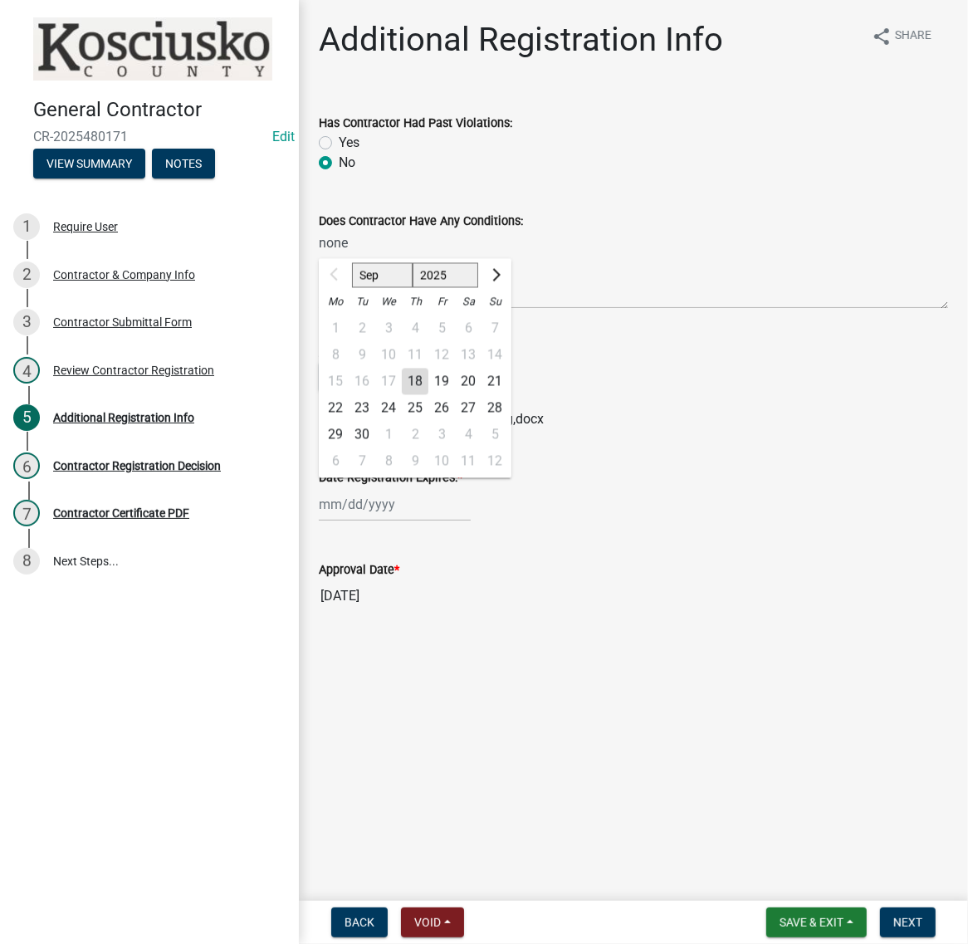
click at [474, 288] on select "2025 2026 2027 2028 2029 2030 2031 2032 2033 2034 2035 2036 2037 2038 2039 2040…" at bounding box center [446, 275] width 66 height 25
select select "2026"
click at [441, 288] on select "2025 2026 2027 2028 2029 2030 2031 2032 2033 2034 2035 2036 2037 2038 2039 2040…" at bounding box center [446, 275] width 66 height 25
click at [455, 395] on div "18" at bounding box center [442, 382] width 27 height 27
type input "09/18/2026"
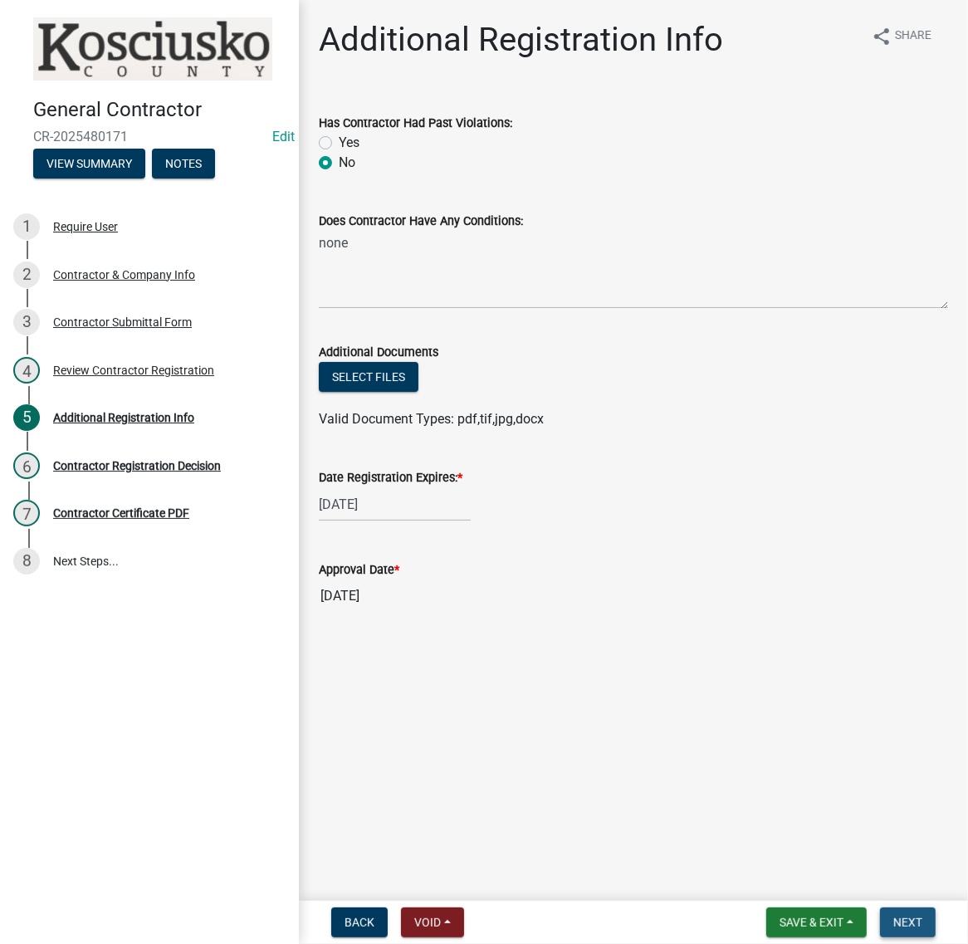
click at [880, 931] on button "Next" at bounding box center [908, 923] width 56 height 30
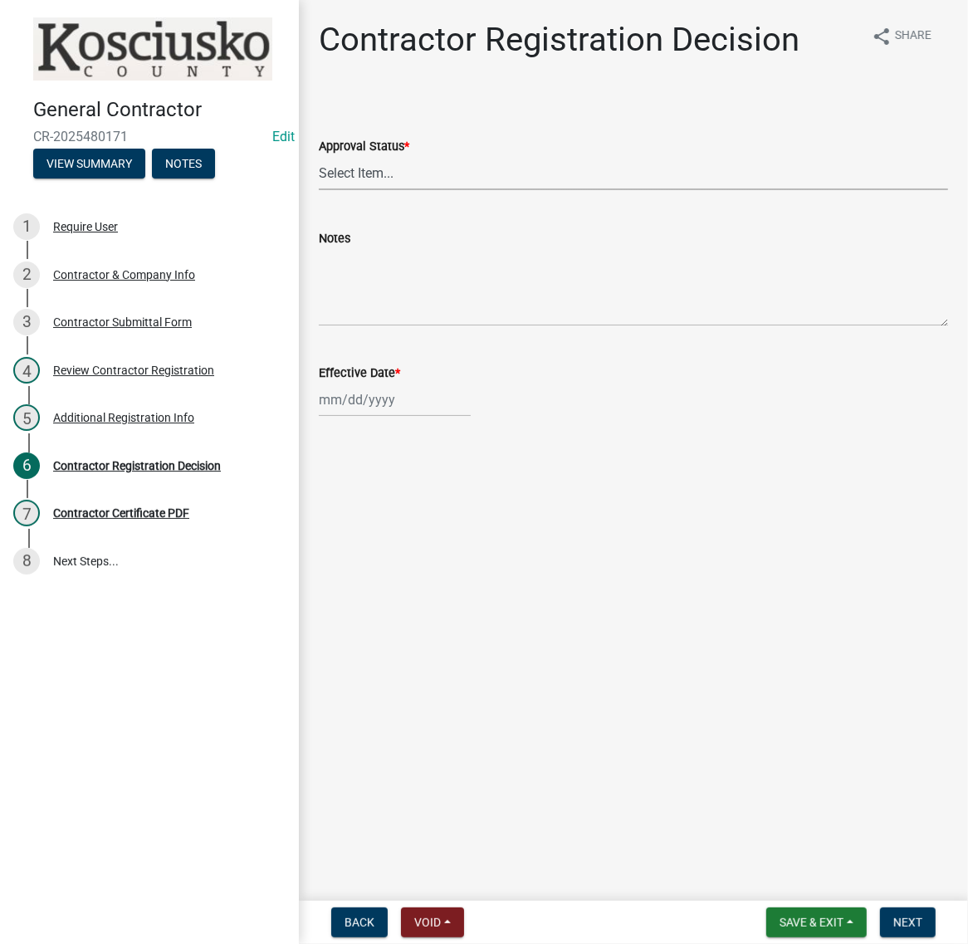
click at [345, 190] on select "Select Item... Approved Denied" at bounding box center [633, 173] width 629 height 34
click at [324, 190] on select "Select Item... Approved Denied" at bounding box center [633, 173] width 629 height 34
select select "8e4351d7-4ebf-4714-a7c9-c8187f00e083"
select select "9"
select select "2025"
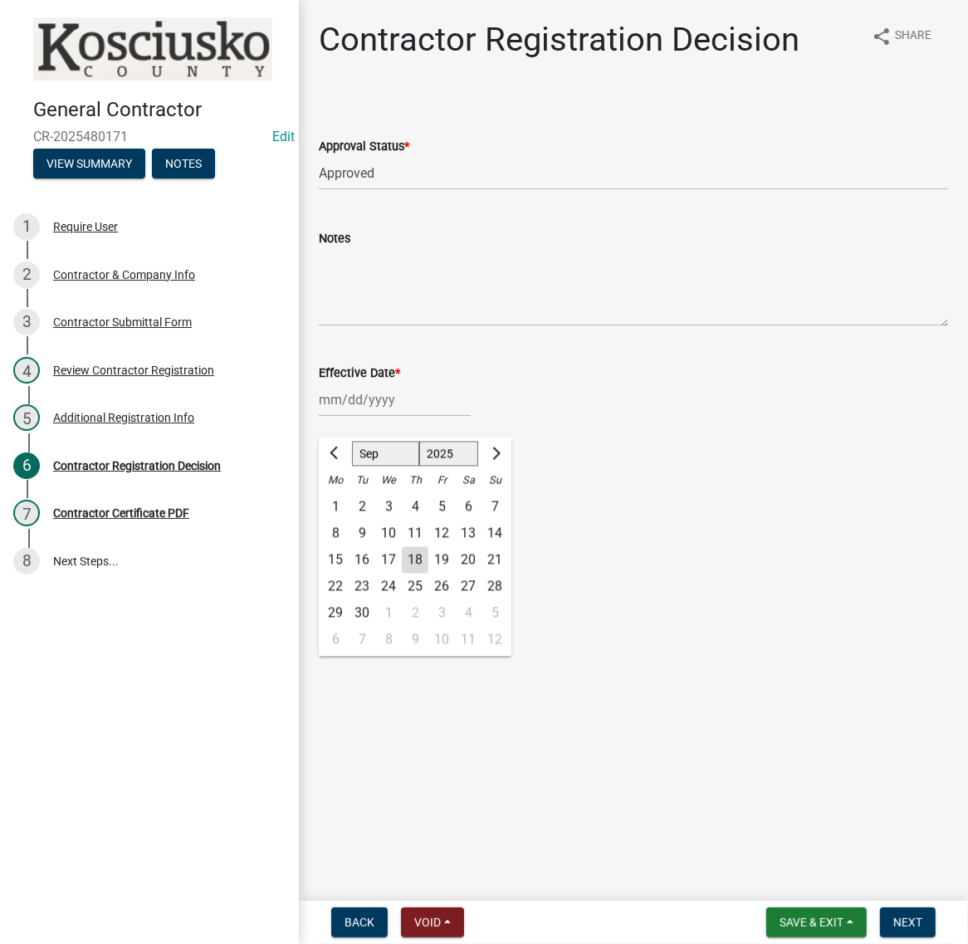
click at [384, 417] on div "Jan Feb Mar Apr May Jun Jul Aug Sep Oct Nov Dec 1525 1526 1527 1528 1529 1530 1…" at bounding box center [395, 400] width 152 height 34
click at [429, 574] on div "18" at bounding box center [415, 560] width 27 height 27
type input "09/18/2025"
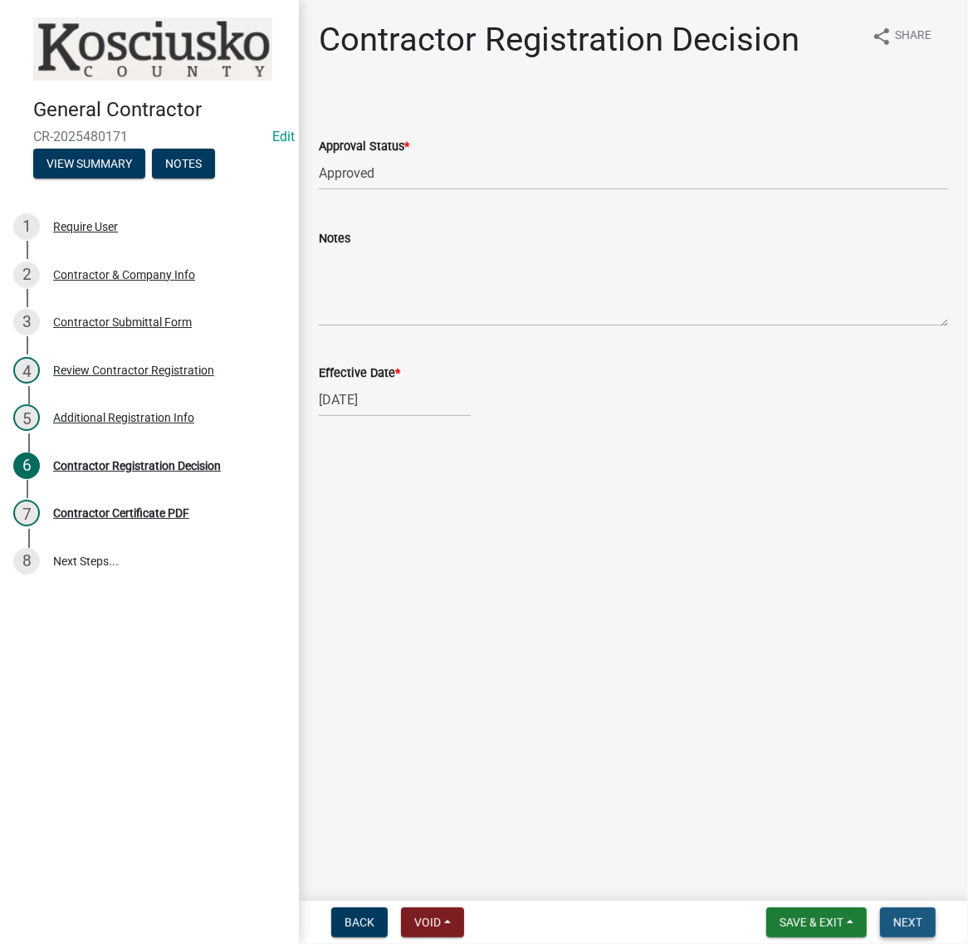
click at [906, 916] on span "Next" at bounding box center [908, 922] width 29 height 13
